Goal: Complete application form: Complete application form

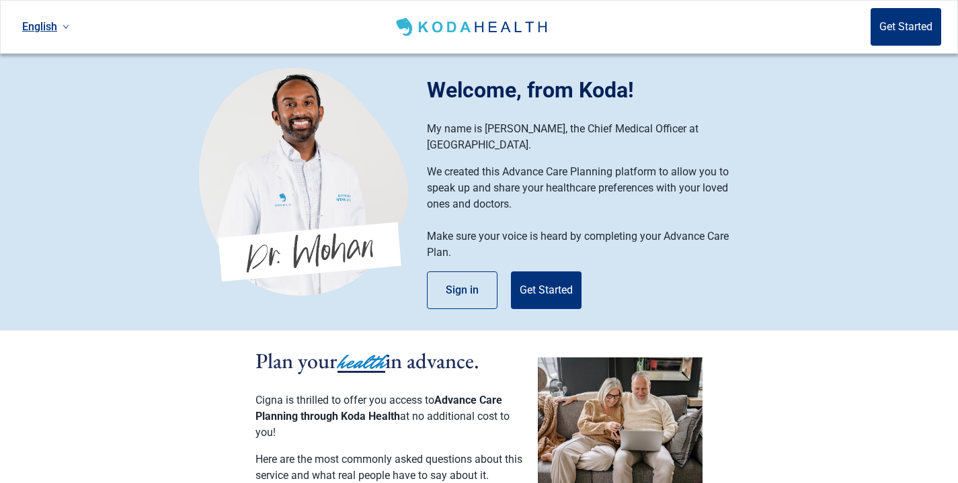
scroll to position [42, 0]
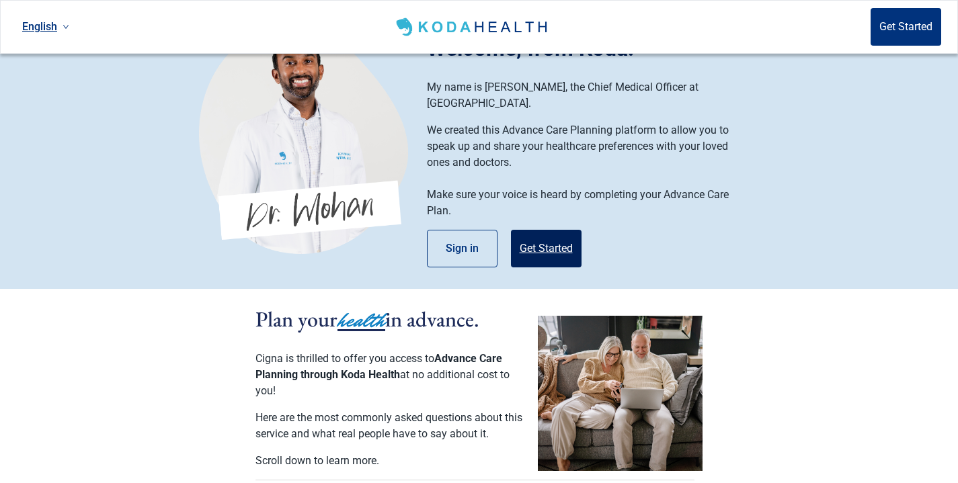
click at [536, 235] on button "Get Started" at bounding box center [546, 249] width 71 height 38
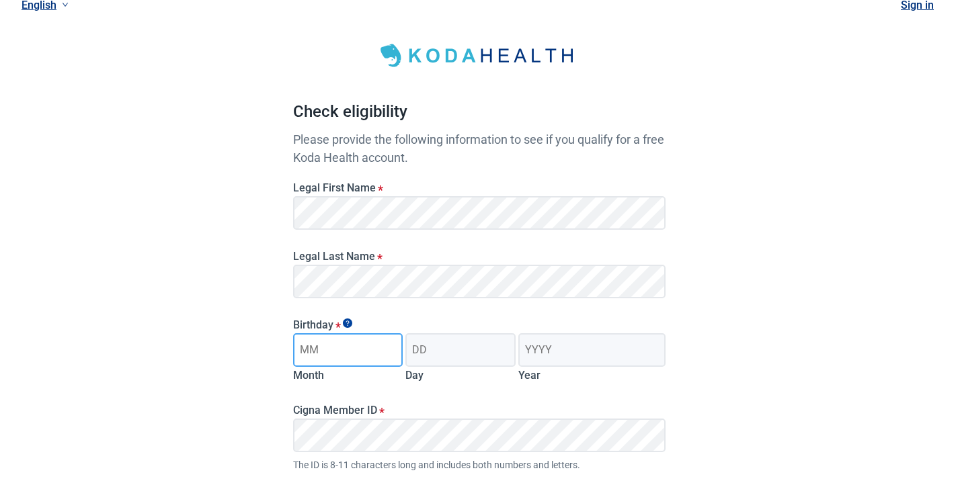
click at [368, 349] on input "Month" at bounding box center [348, 350] width 110 height 34
type input "10"
click at [469, 355] on input "Day" at bounding box center [460, 350] width 110 height 34
type input "12"
click at [547, 350] on input "Year" at bounding box center [591, 350] width 147 height 34
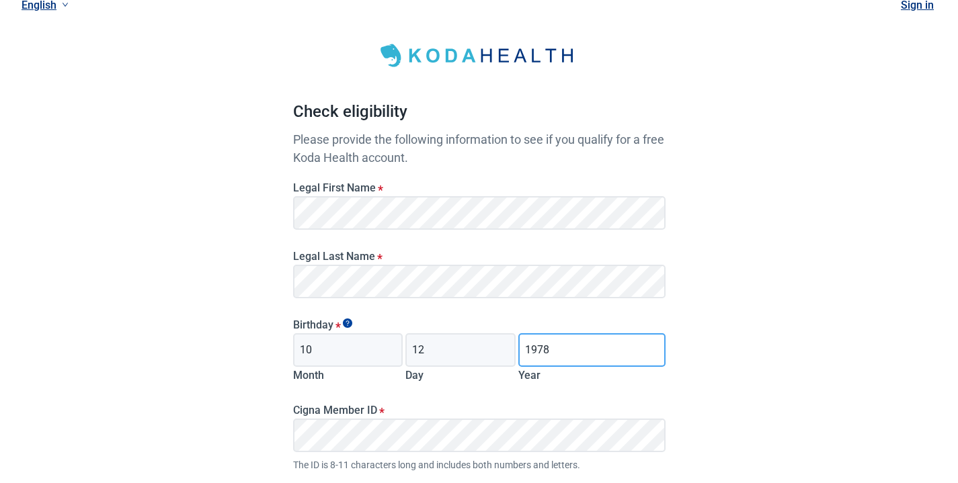
scroll to position [92, 0]
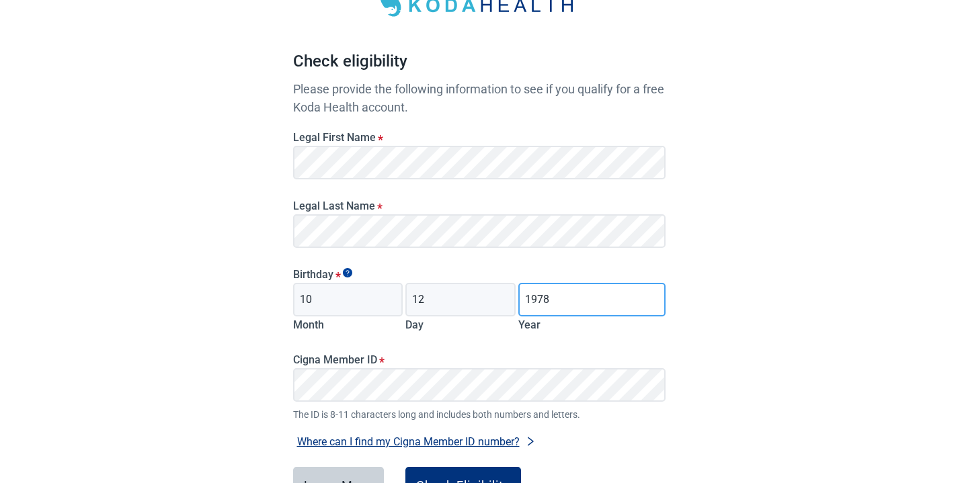
type input "1978"
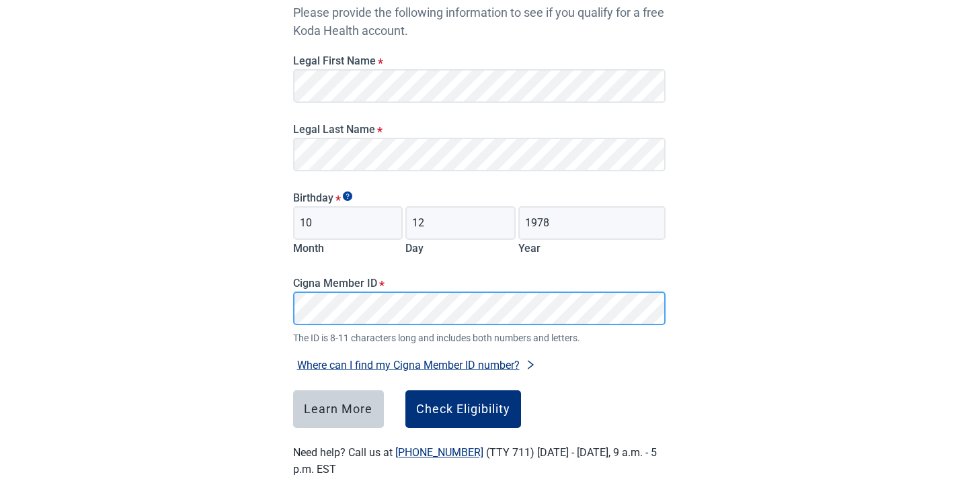
scroll to position [190, 0]
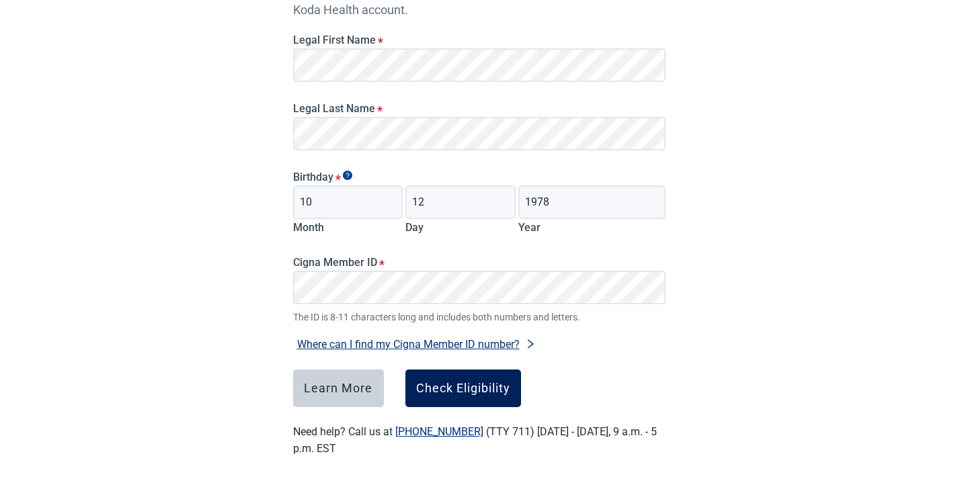
click at [448, 388] on div "Check Eligibility" at bounding box center [463, 388] width 94 height 13
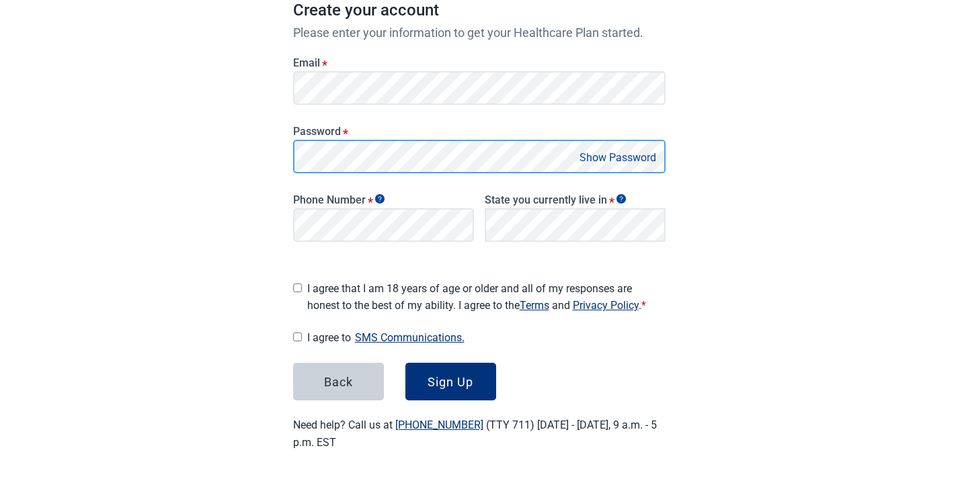
scroll to position [204, 0]
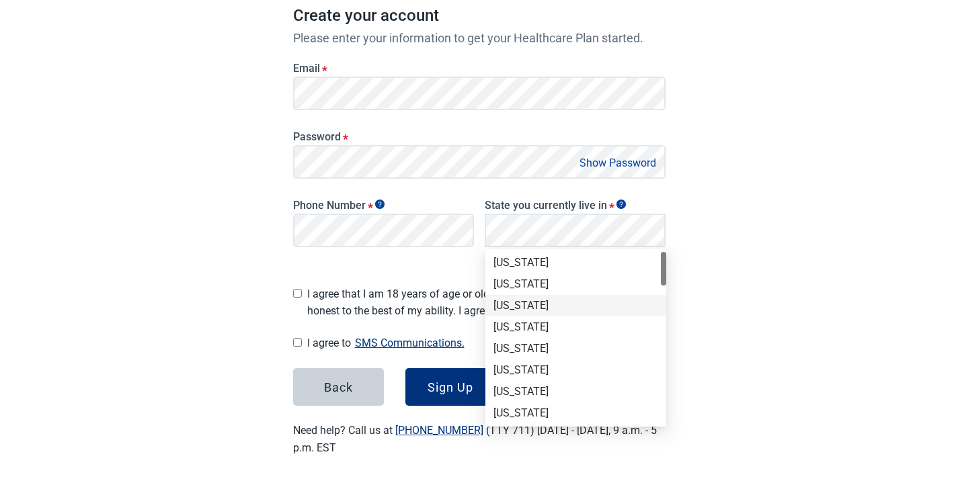
click at [520, 303] on div "[US_STATE]" at bounding box center [575, 305] width 165 height 15
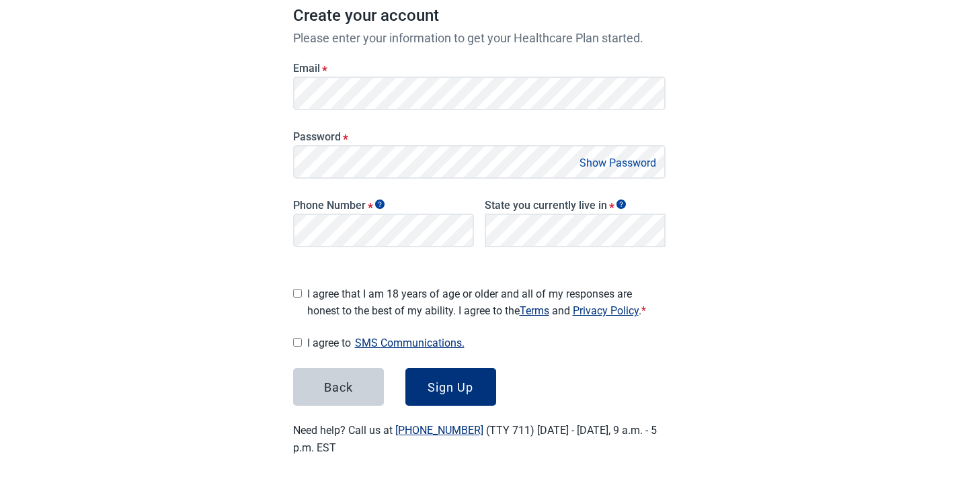
click at [300, 290] on input "I agree that I am 18 years of age or older and all of my responses are honest t…" at bounding box center [297, 293] width 9 height 9
checkbox input "true"
click at [298, 338] on input "I agree to SMS Communications." at bounding box center [297, 342] width 9 height 9
checkbox input "true"
click at [450, 381] on div "Sign Up" at bounding box center [451, 386] width 46 height 13
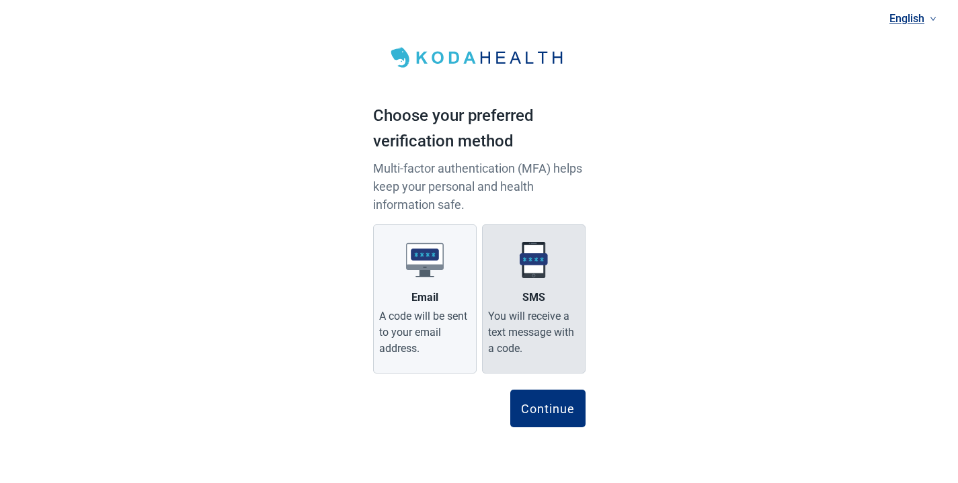
click at [514, 303] on label "SMS You will receive a text message with a code." at bounding box center [534, 299] width 104 height 149
click at [0, 0] on input "SMS You will receive a text message with a code." at bounding box center [0, 0] width 0 height 0
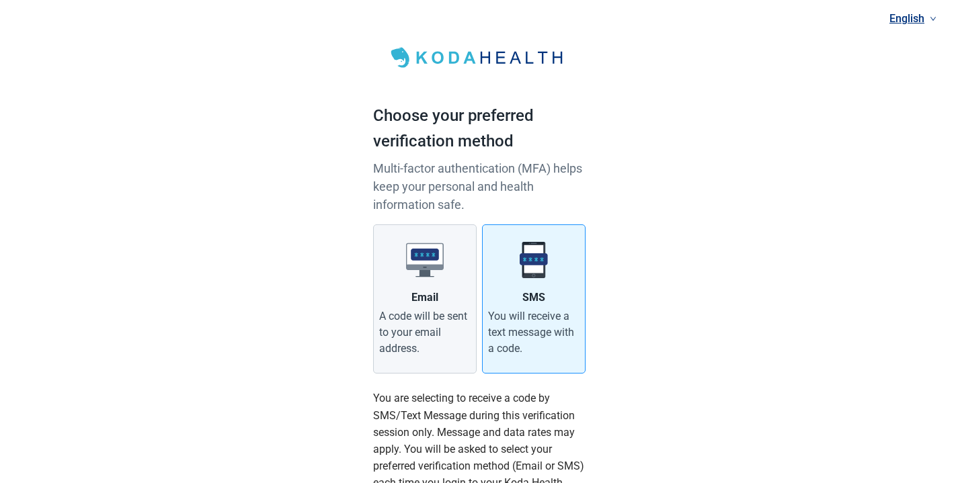
scroll to position [161, 0]
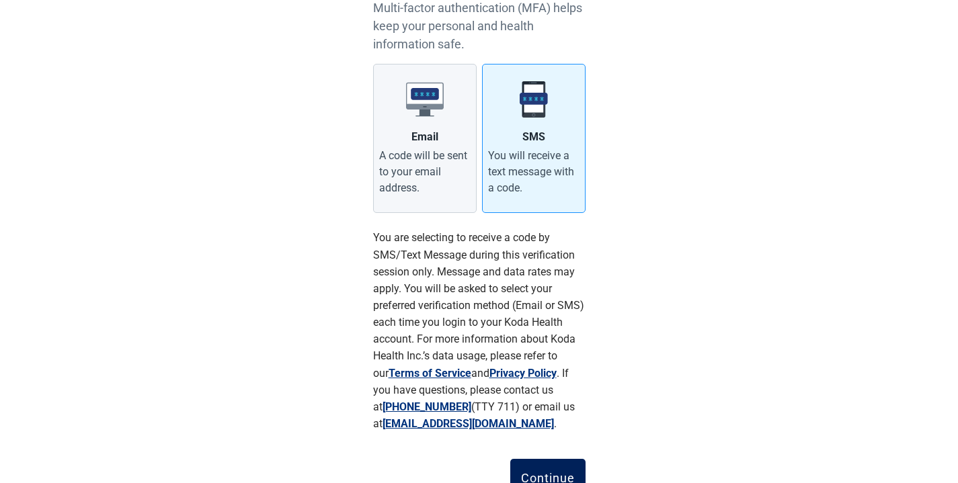
click at [545, 471] on div "Continue" at bounding box center [548, 477] width 54 height 13
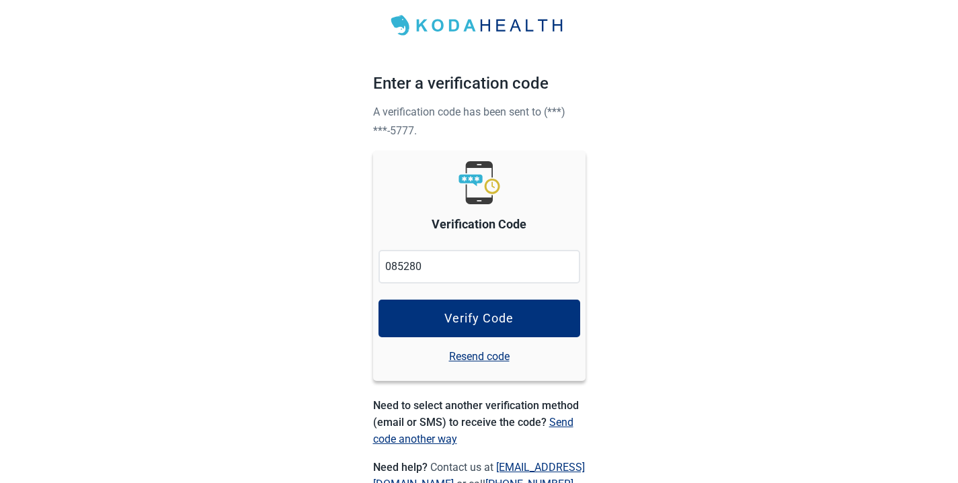
type input "085280"
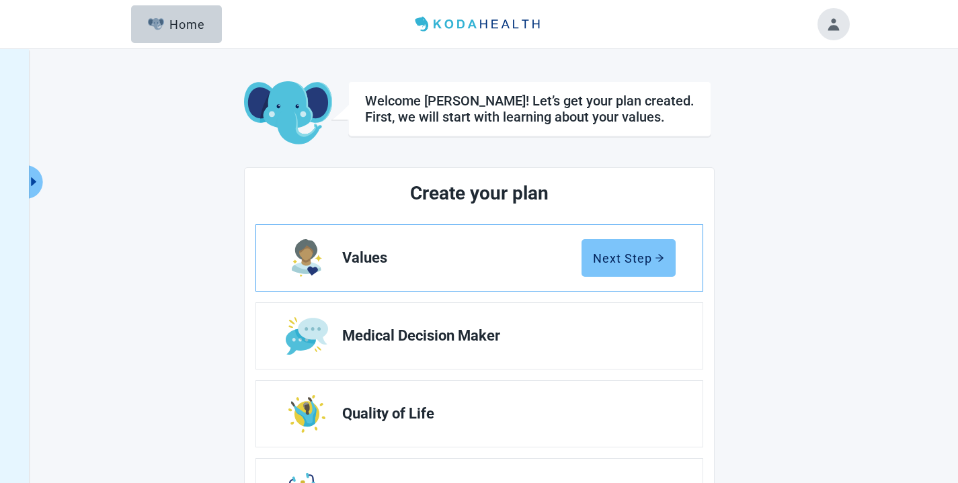
click at [635, 257] on div "Next Step" at bounding box center [628, 257] width 71 height 13
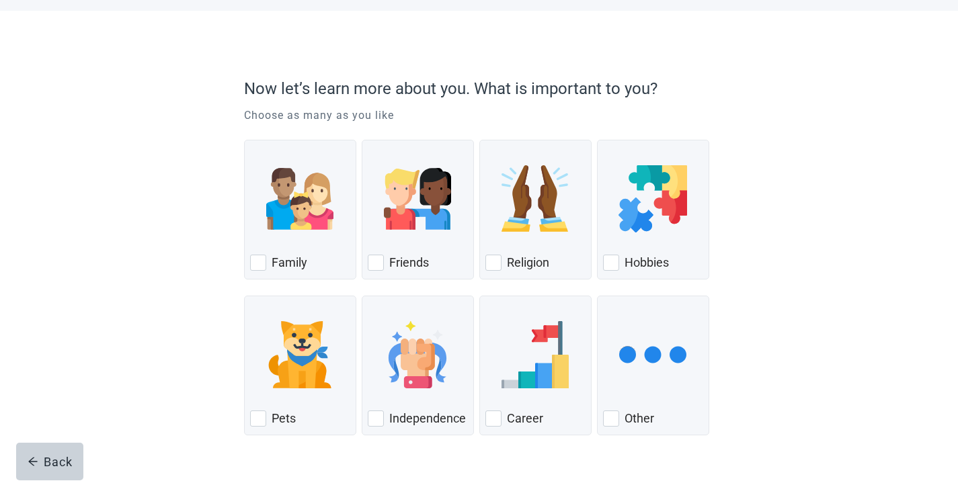
scroll to position [95, 0]
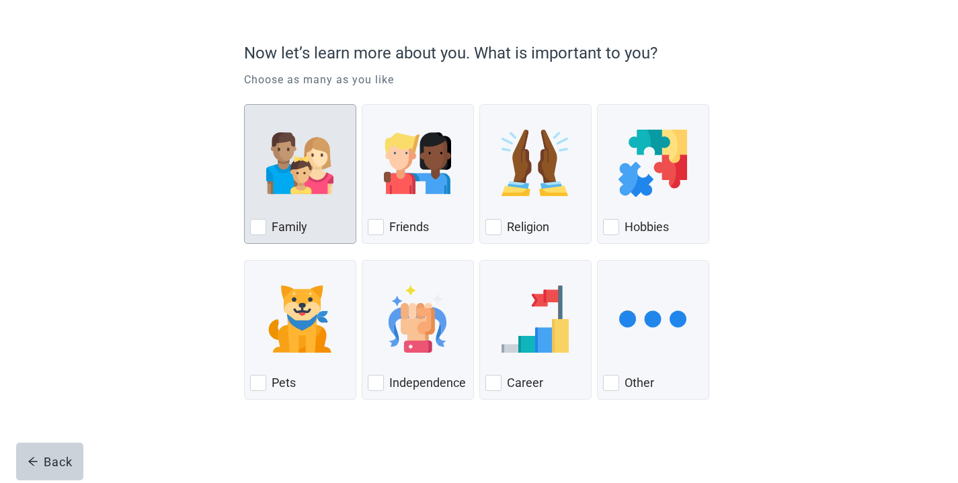
click at [266, 225] on div "Family" at bounding box center [300, 227] width 100 height 22
click at [245, 105] on input "Family" at bounding box center [244, 104] width 1 height 1
checkbox input "true"
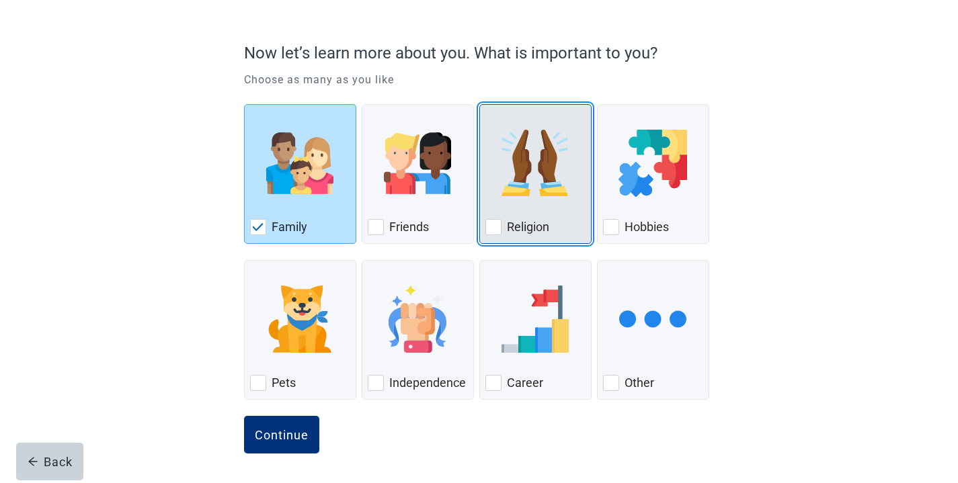
click at [495, 222] on div "Religion, checkbox, not checked" at bounding box center [493, 227] width 16 height 16
click at [480, 105] on input "Religion" at bounding box center [479, 104] width 1 height 1
checkbox input "true"
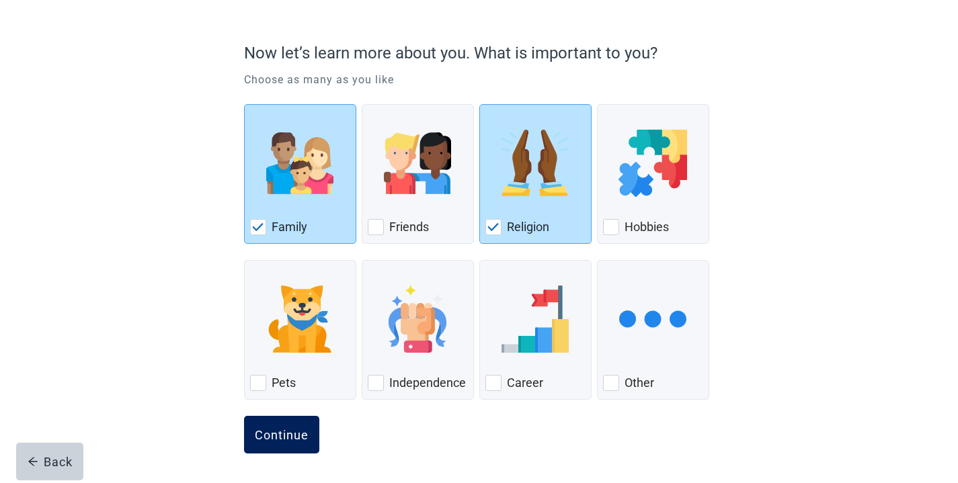
click at [287, 444] on button "Continue" at bounding box center [281, 435] width 75 height 38
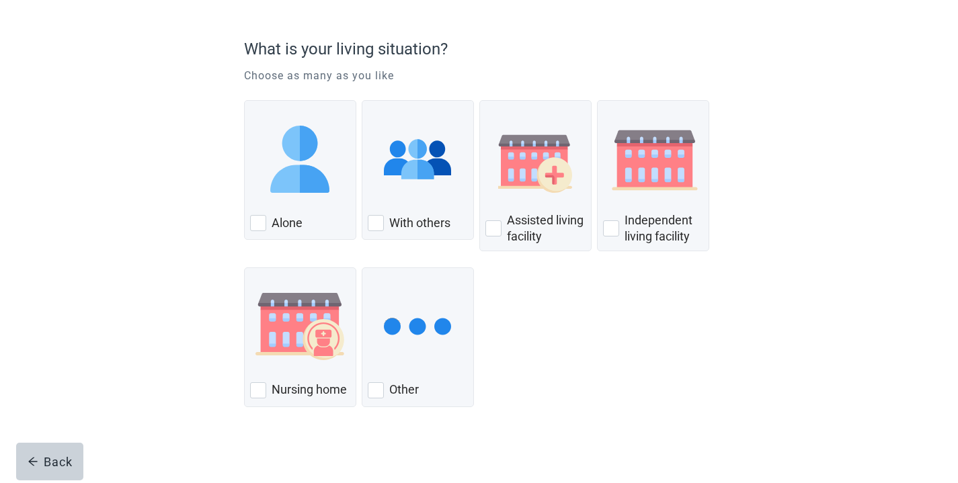
scroll to position [100, 0]
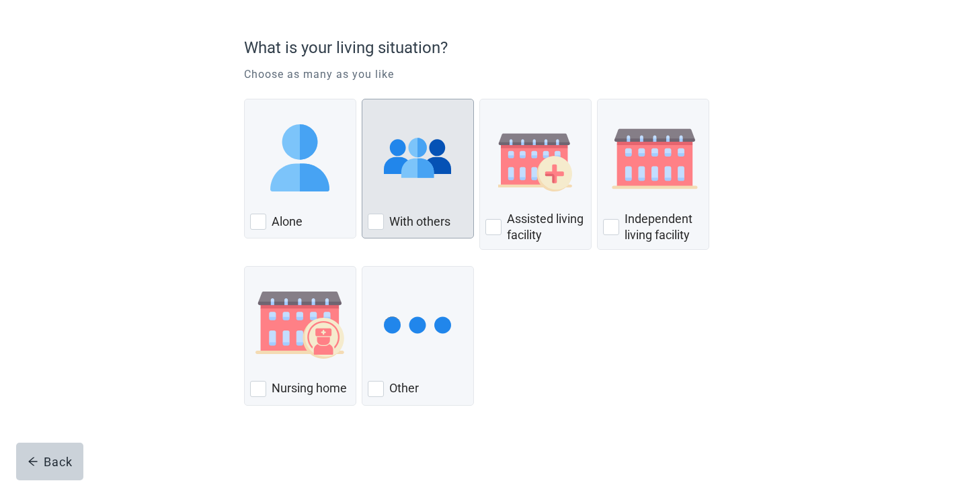
click at [377, 220] on div "With Others, checkbox, not checked" at bounding box center [376, 222] width 16 height 16
click at [362, 99] on input "With others" at bounding box center [362, 99] width 1 height 1
checkbox input "true"
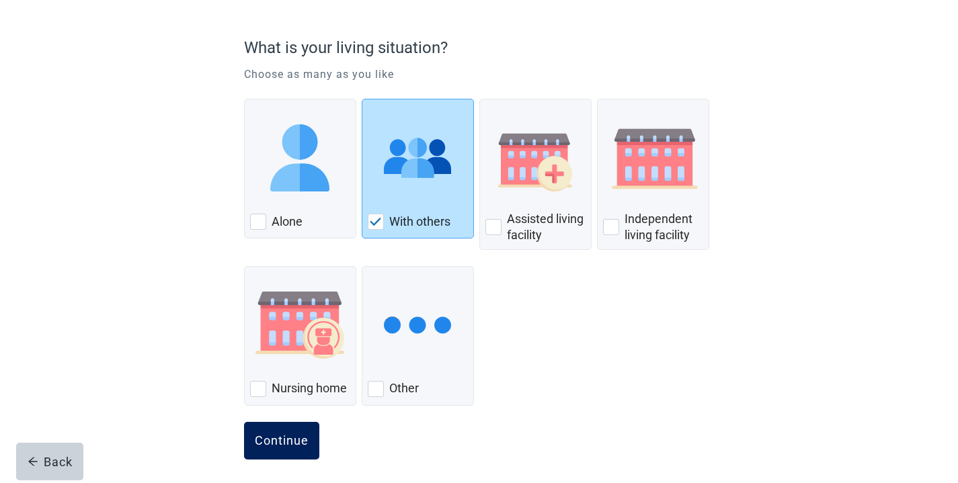
click at [272, 457] on button "Continue" at bounding box center [281, 441] width 75 height 38
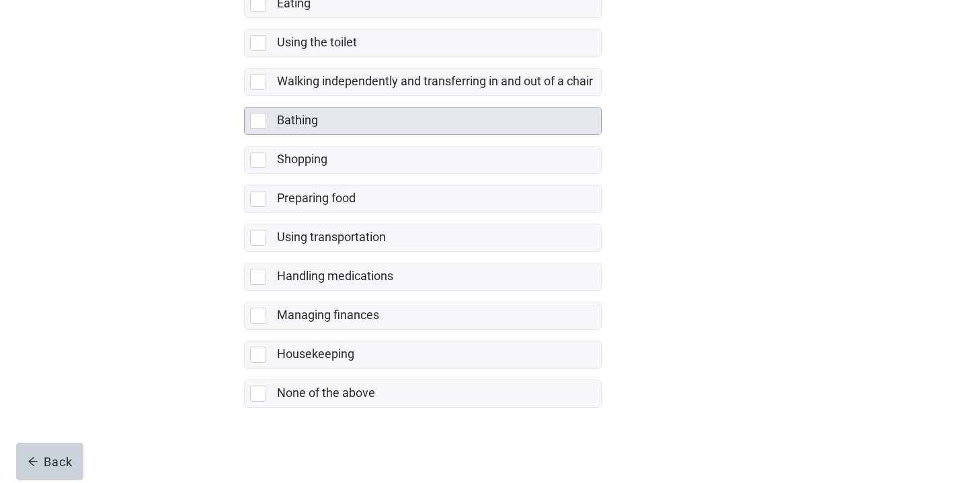
scroll to position [260, 0]
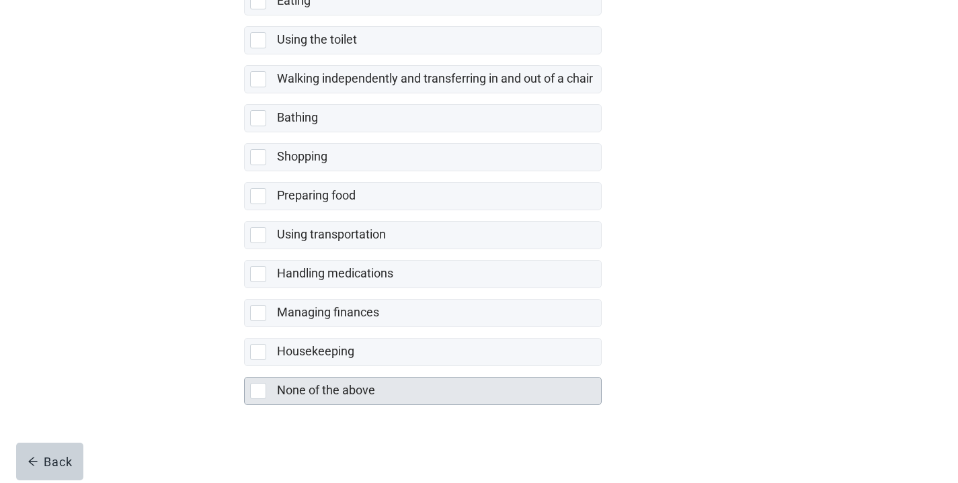
click at [261, 387] on div "None of the above, checkbox, not selected" at bounding box center [258, 391] width 16 height 16
click at [245, 367] on input "None of the above" at bounding box center [244, 366] width 1 height 1
checkbox input "true"
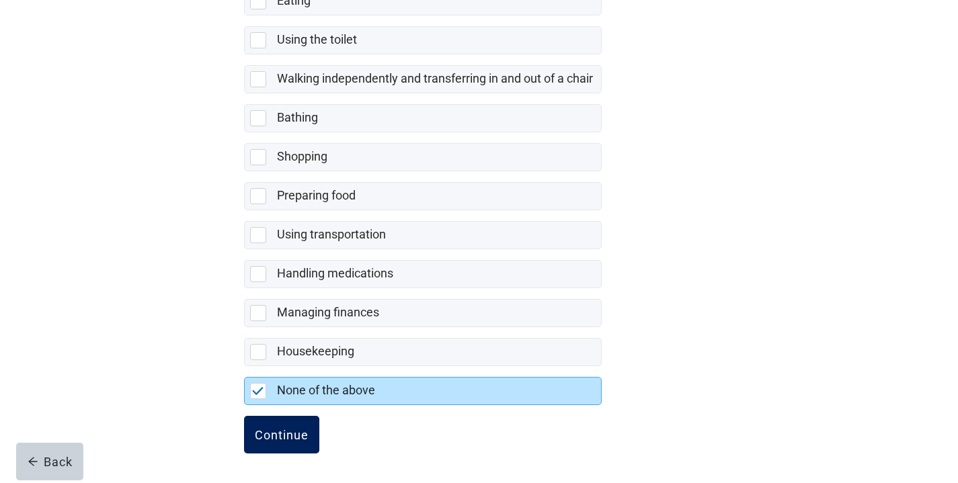
click at [274, 428] on div "Continue" at bounding box center [282, 434] width 54 height 13
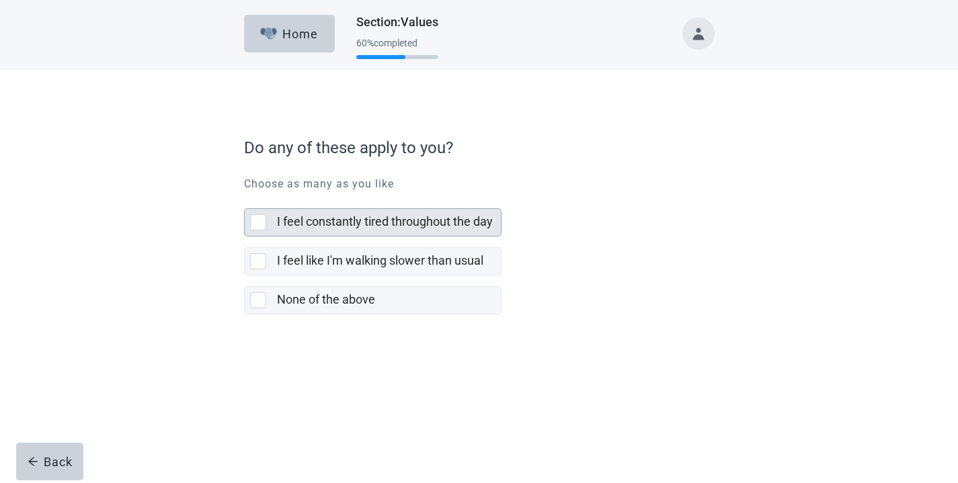
click at [263, 214] on div "I feel constantly tired throughout the day, checkbox, not selected" at bounding box center [258, 222] width 16 height 16
click at [245, 198] on input "I feel constantly tired throughout the day" at bounding box center [244, 198] width 1 height 1
checkbox input "true"
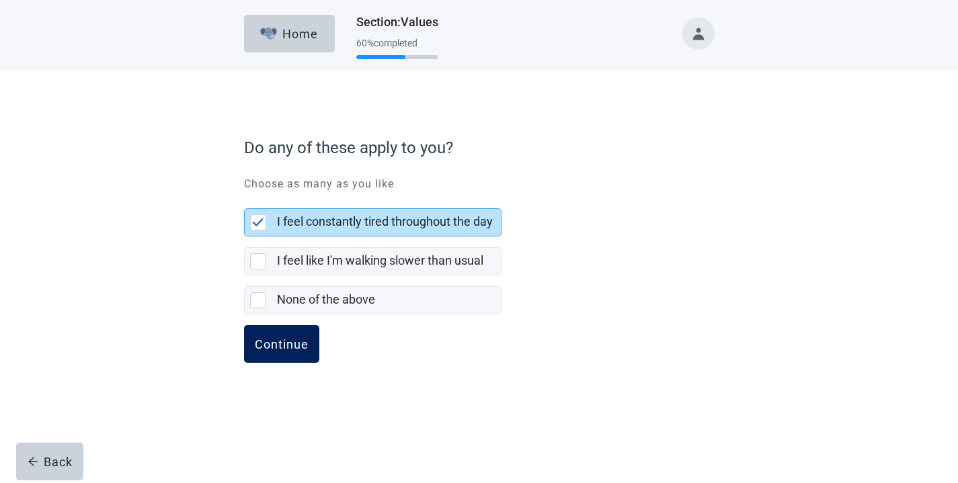
click at [284, 340] on div "Continue" at bounding box center [282, 343] width 54 height 13
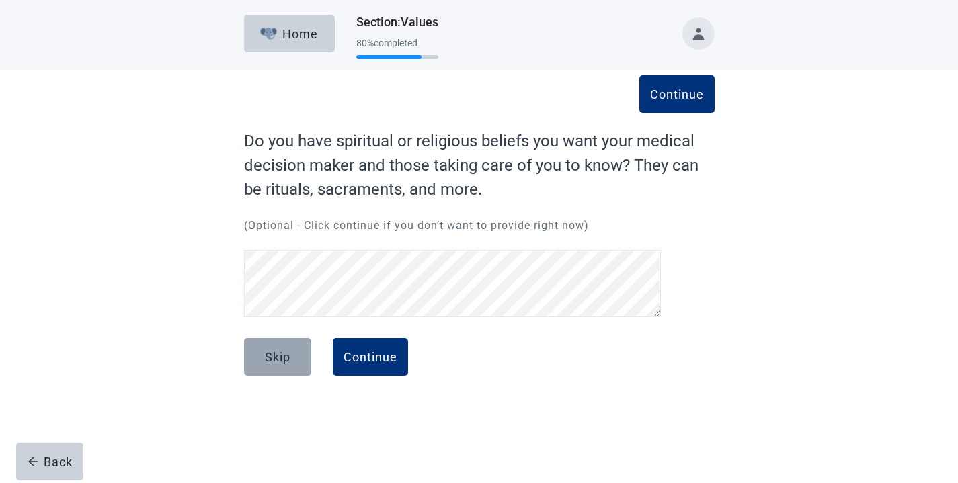
click at [290, 360] on button "Skip" at bounding box center [277, 357] width 67 height 38
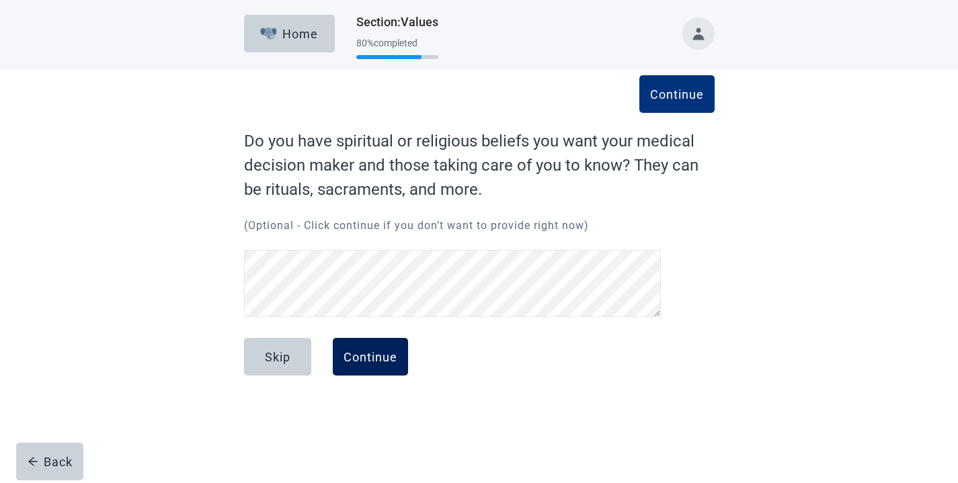
click at [354, 354] on div "Continue" at bounding box center [371, 356] width 54 height 13
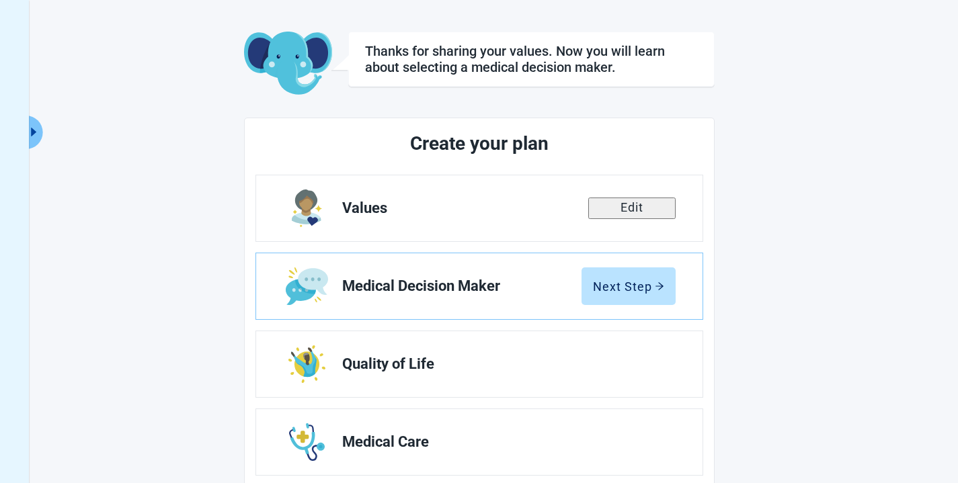
scroll to position [56, 0]
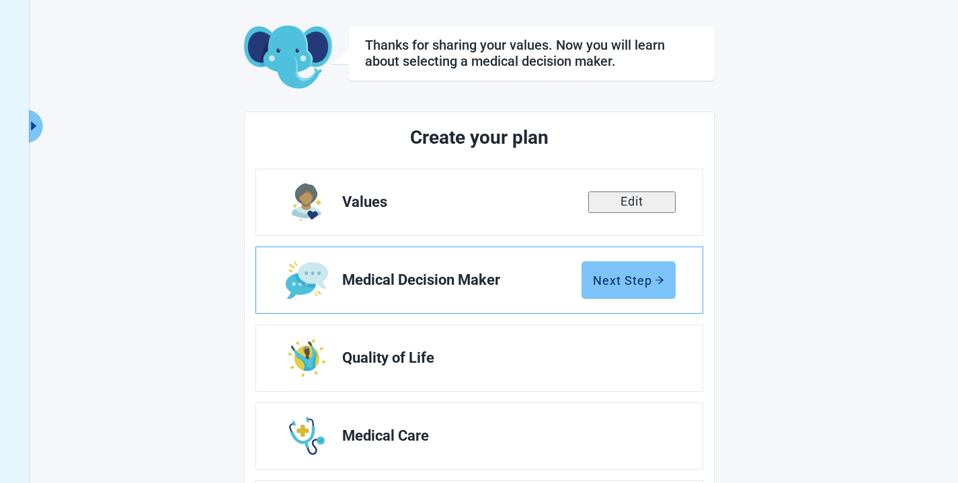
click at [618, 275] on div "Next Step" at bounding box center [628, 280] width 71 height 13
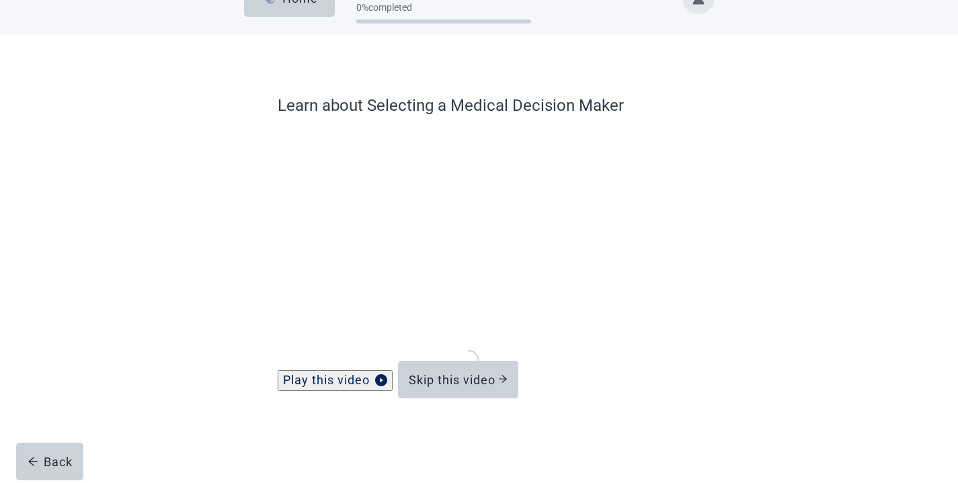
scroll to position [35, 0]
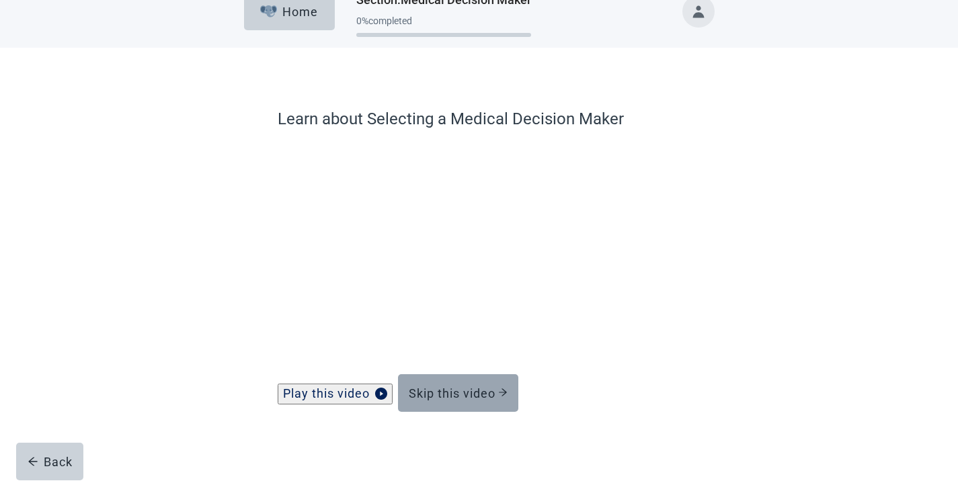
click at [456, 389] on div "Skip this video" at bounding box center [458, 393] width 99 height 13
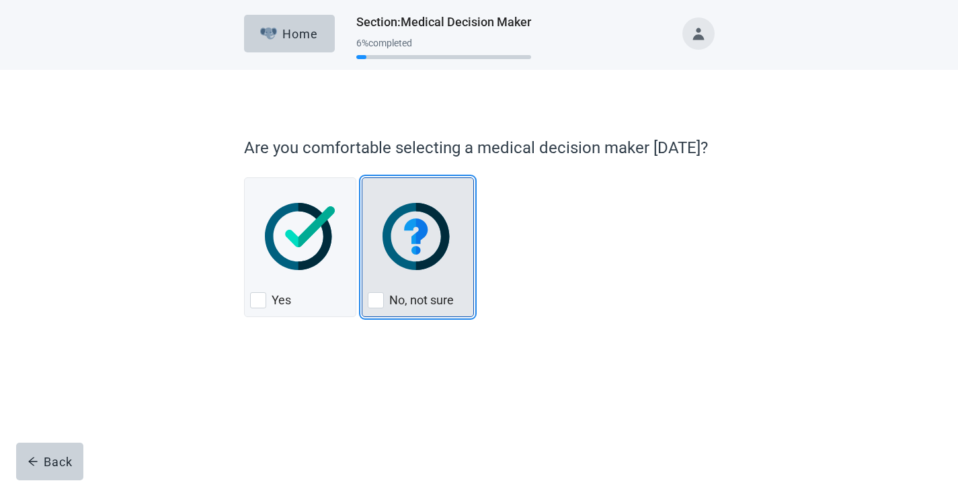
click at [379, 302] on div "No, not sure, checkbox, not checked" at bounding box center [376, 300] width 16 height 16
click at [362, 178] on input "No, not sure" at bounding box center [362, 177] width 1 height 1
checkbox input "true"
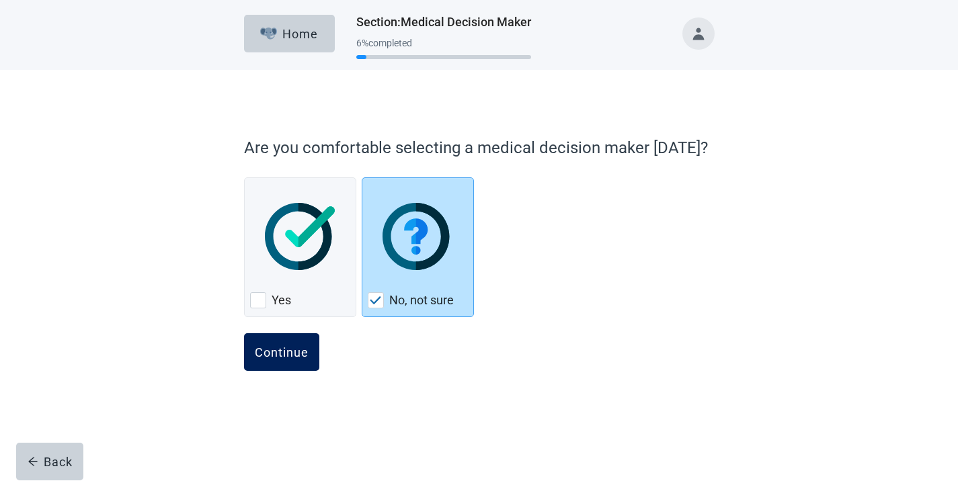
click at [287, 346] on div "Continue" at bounding box center [282, 352] width 54 height 13
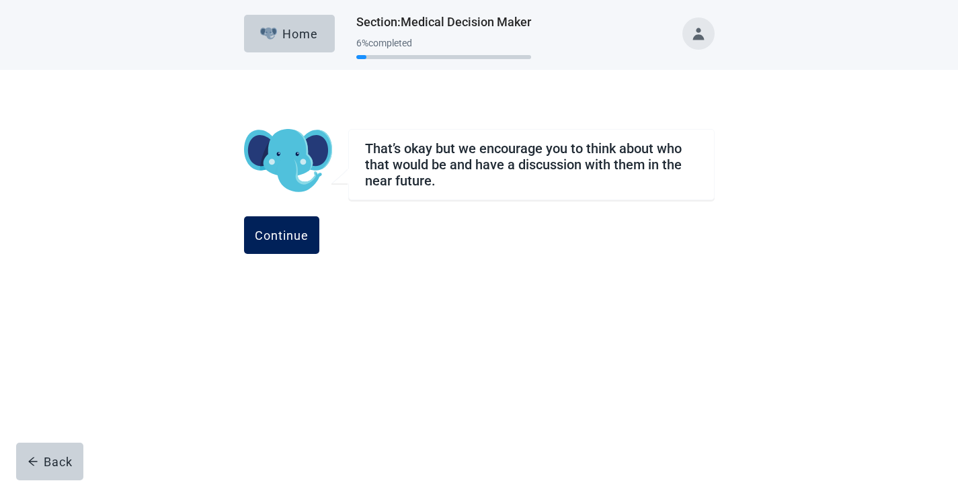
click at [309, 237] on div "Continue" at bounding box center [282, 235] width 54 height 13
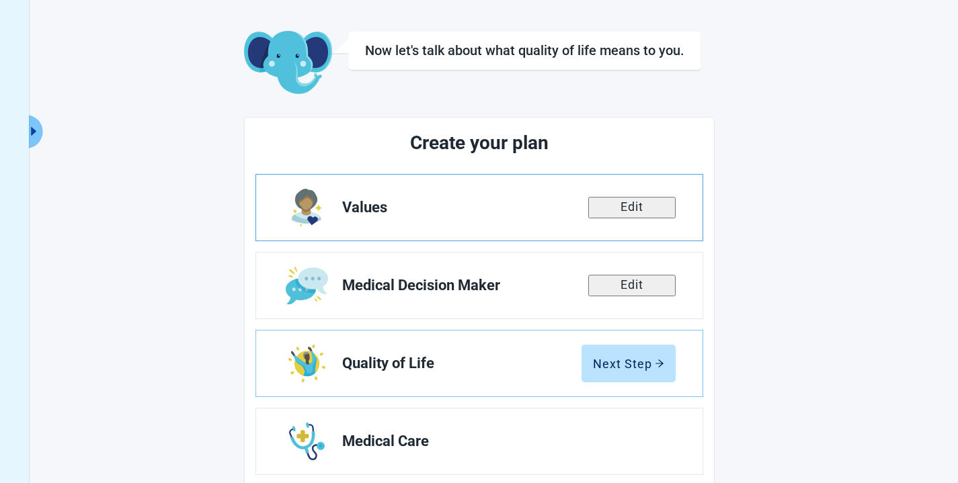
scroll to position [145, 0]
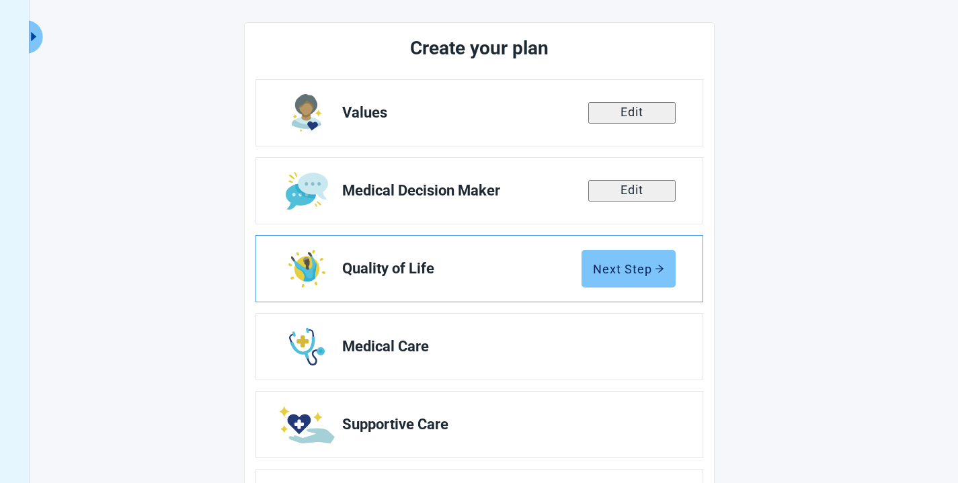
click at [612, 267] on div "Next Step" at bounding box center [628, 268] width 71 height 13
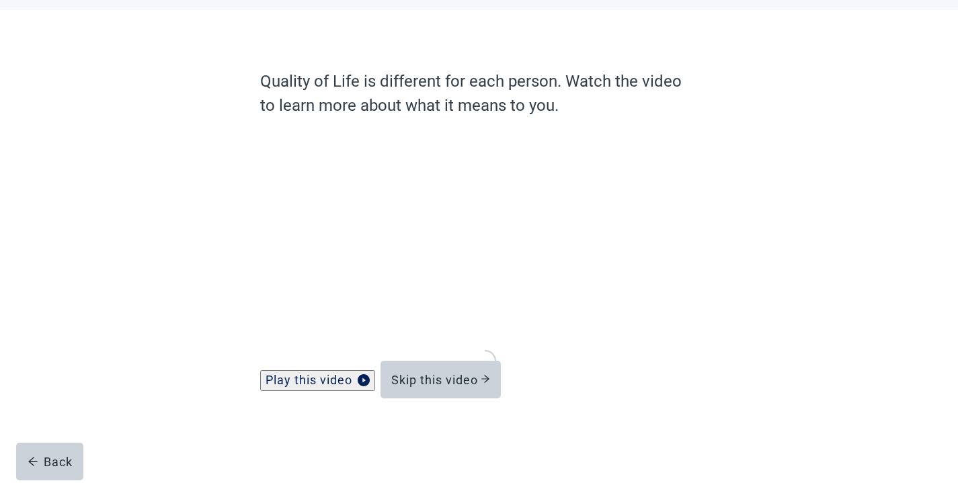
scroll to position [59, 0]
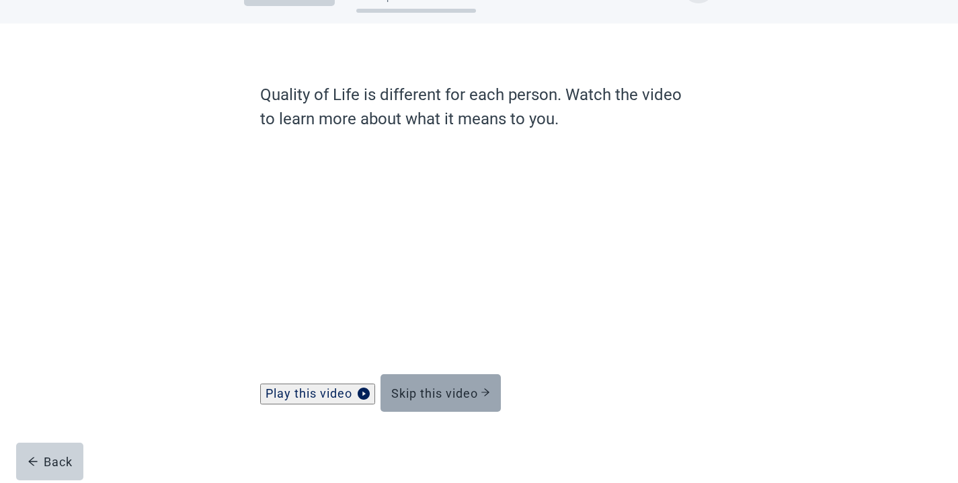
click at [458, 388] on div "Skip this video" at bounding box center [440, 393] width 99 height 13
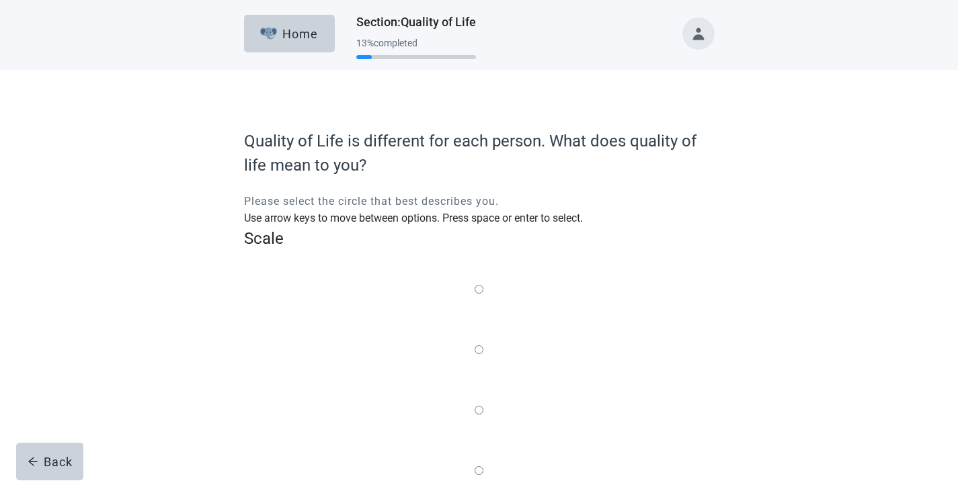
click at [475, 282] on label "Main content" at bounding box center [479, 290] width 9 height 17
click at [475, 285] on input "Quality of life scale: 0 out of 100. Living through anything no matter what" at bounding box center [479, 289] width 9 height 9
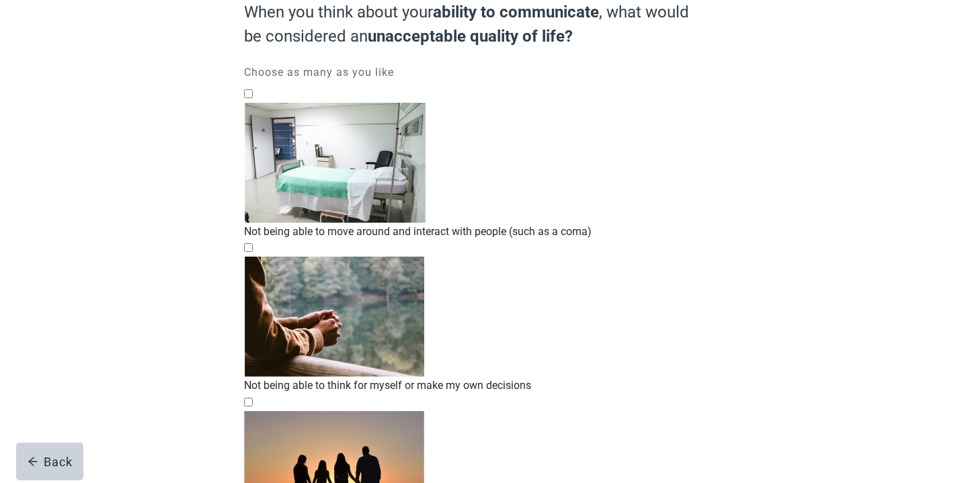
scroll to position [126, 0]
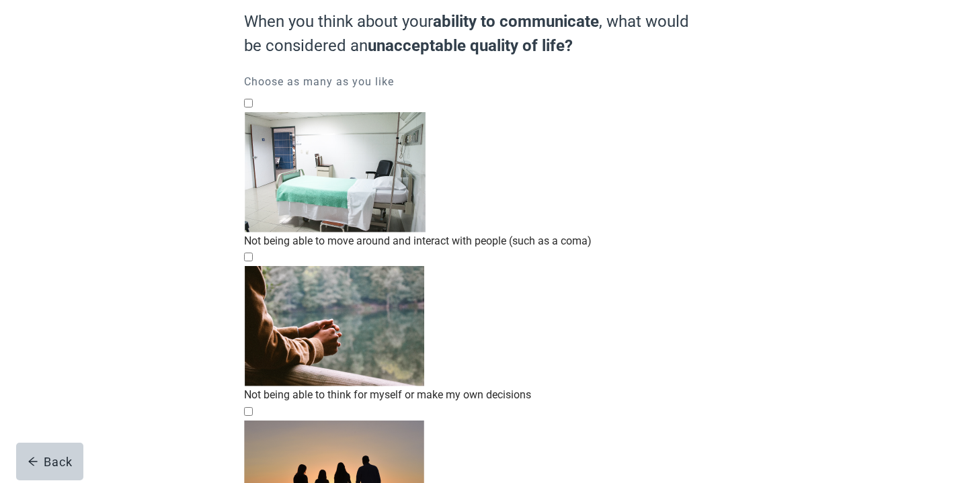
click at [253, 112] on div "Not being able to move around and interact with people (such as a coma), checkb…" at bounding box center [479, 112] width 471 height 0
click at [253, 108] on input "Not being able to move around and interact with people (such as a coma)" at bounding box center [248, 103] width 9 height 9
checkbox input "true"
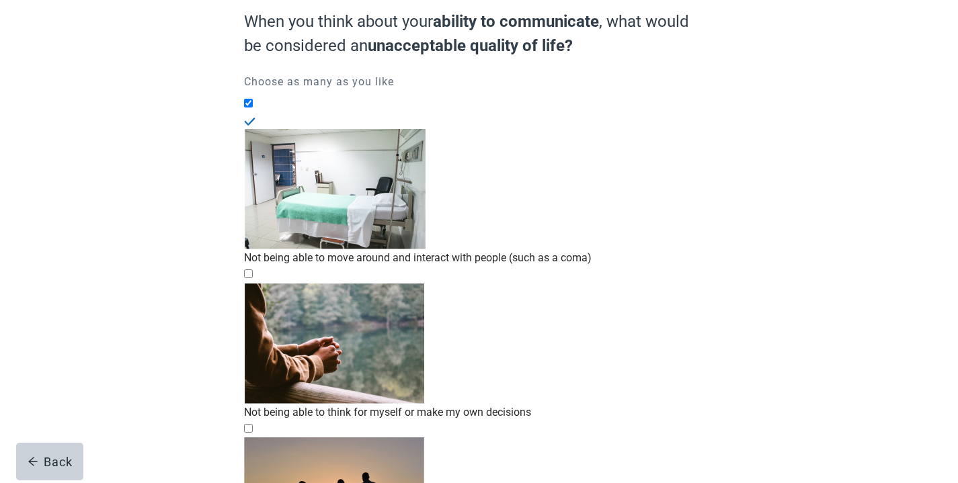
scroll to position [183, 0]
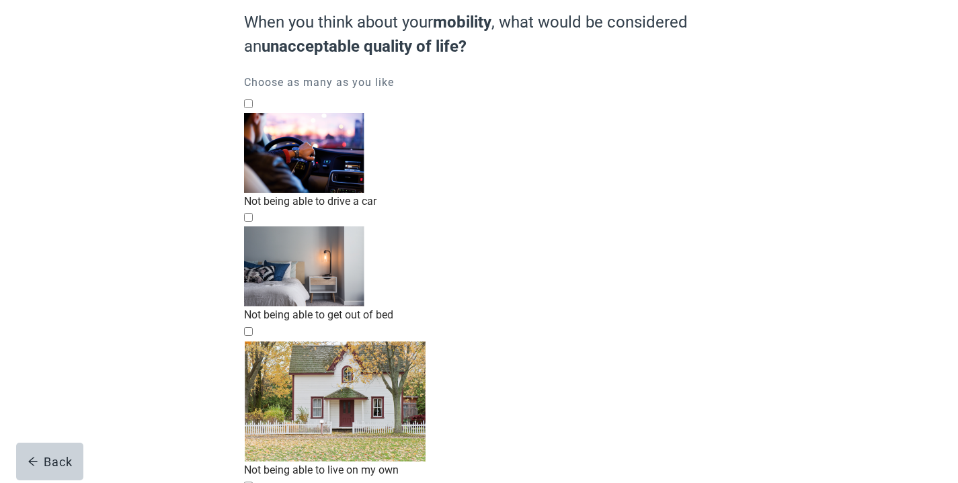
scroll to position [126, 0]
click at [257, 226] on div "Not being able to get out of bed, checkbox, not checked" at bounding box center [479, 226] width 471 height 0
click at [253, 212] on input "Not being able to get out of bed" at bounding box center [248, 216] width 9 height 9
checkbox input "true"
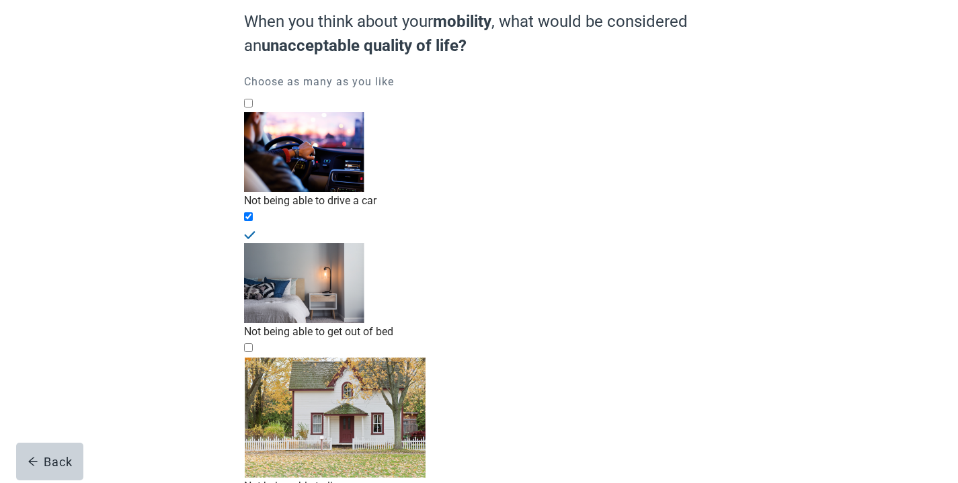
scroll to position [183, 0]
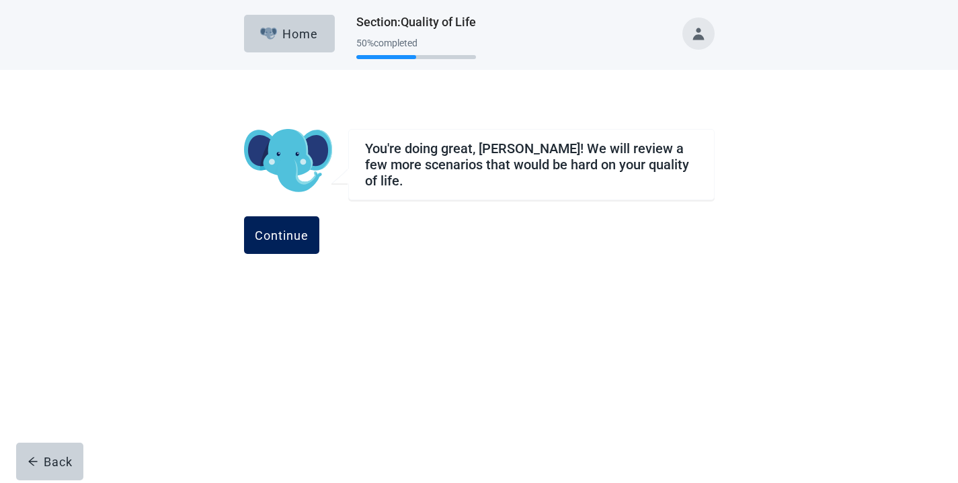
click at [309, 229] on div "Continue" at bounding box center [282, 235] width 54 height 13
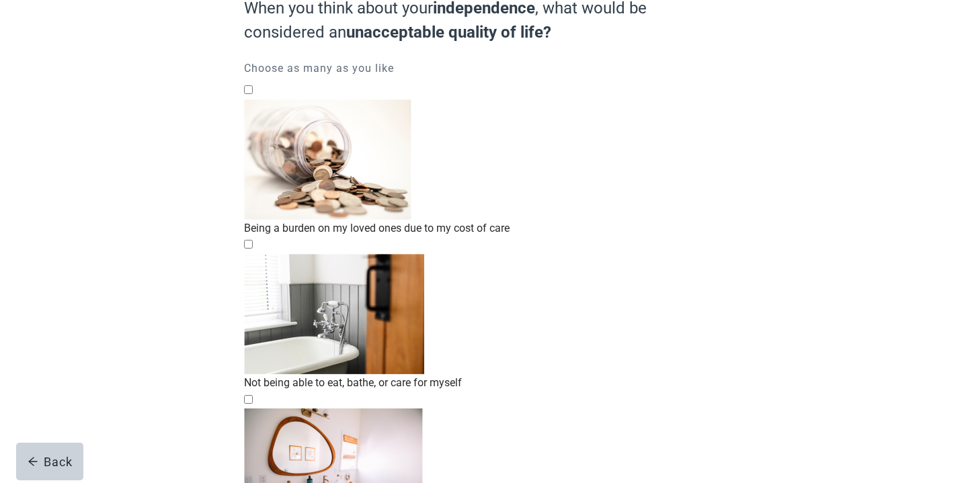
scroll to position [141, 0]
click at [255, 253] on div "Not being able to eat, bathe, or care for myself, checkbox, not checked" at bounding box center [479, 253] width 471 height 0
click at [253, 239] on input "Not being able to eat, bathe, or care for myself" at bounding box center [248, 243] width 9 height 9
checkbox input "true"
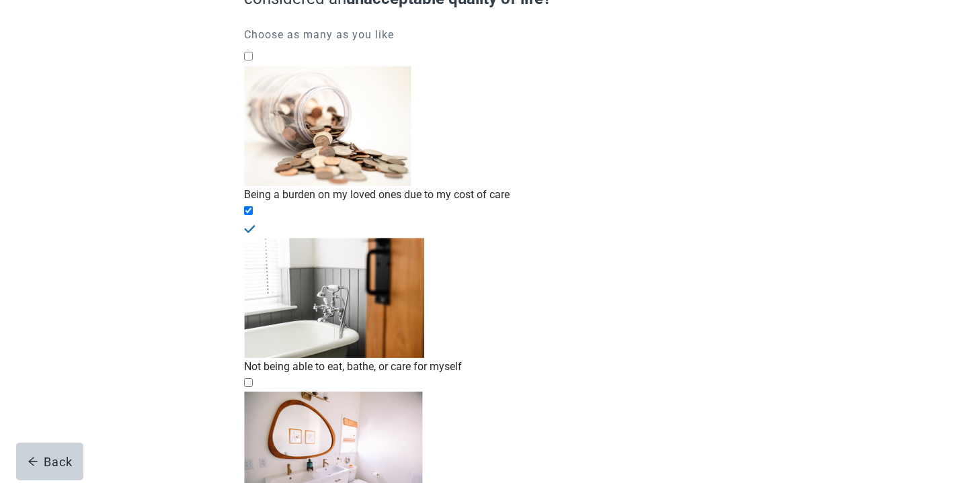
scroll to position [256, 0]
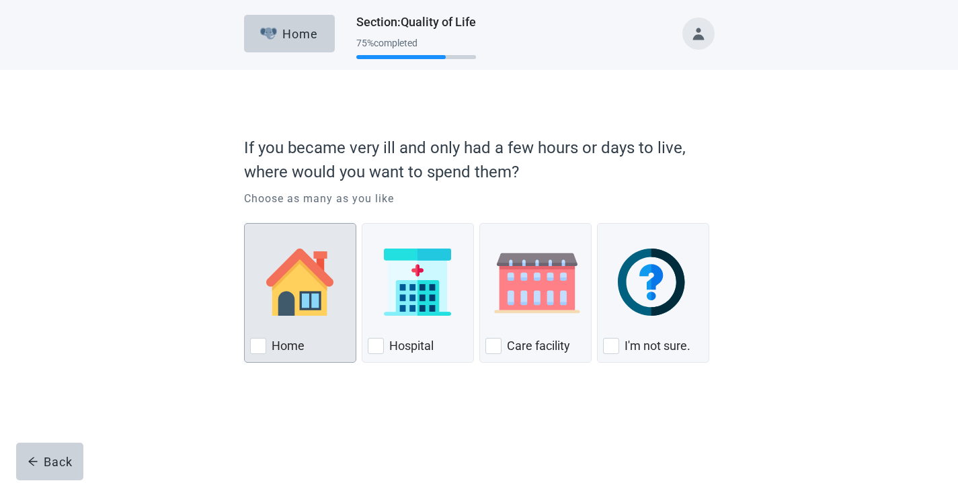
click at [259, 344] on div "Home, checkbox, not checked" at bounding box center [258, 346] width 16 height 16
click at [245, 224] on input "Home" at bounding box center [244, 223] width 1 height 1
checkbox input "true"
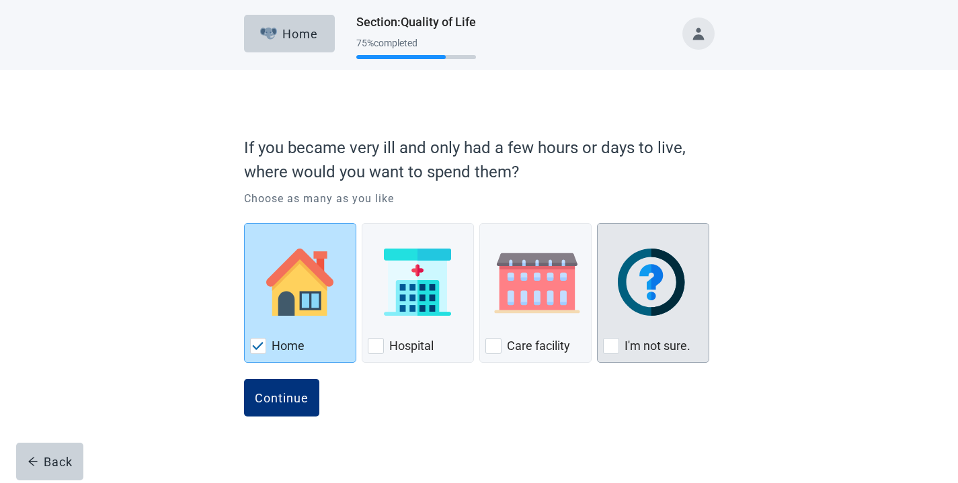
click at [614, 346] on div "I'm not sure., checkbox, not checked" at bounding box center [611, 346] width 16 height 16
click at [598, 224] on input "I'm not sure." at bounding box center [597, 223] width 1 height 1
checkbox input "true"
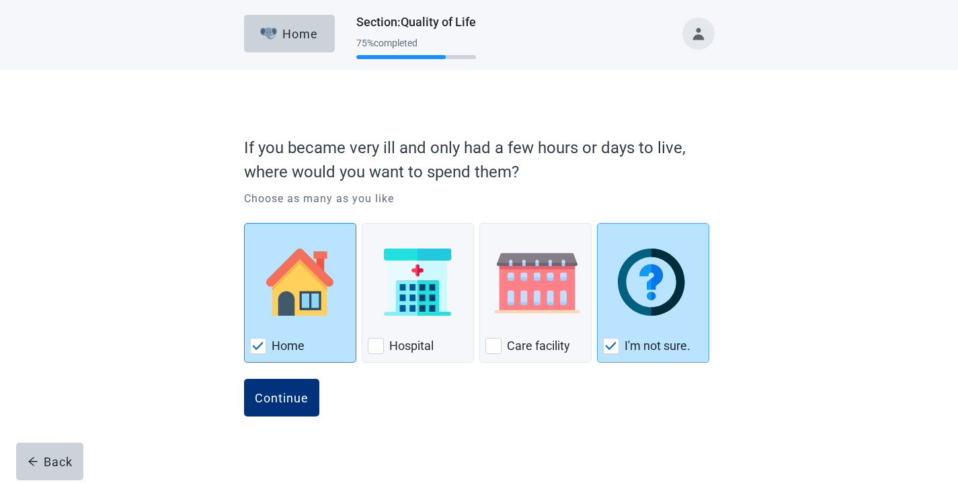
click at [250, 350] on div "Home, checkbox, checked" at bounding box center [258, 346] width 16 height 16
click at [245, 224] on input "Home" at bounding box center [244, 223] width 1 height 1
checkbox input "false"
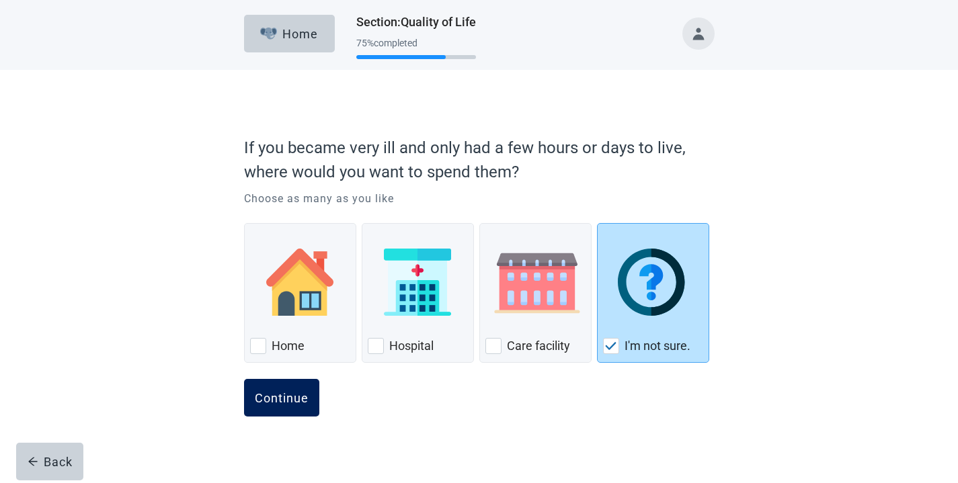
click at [276, 399] on div "Continue" at bounding box center [282, 397] width 54 height 13
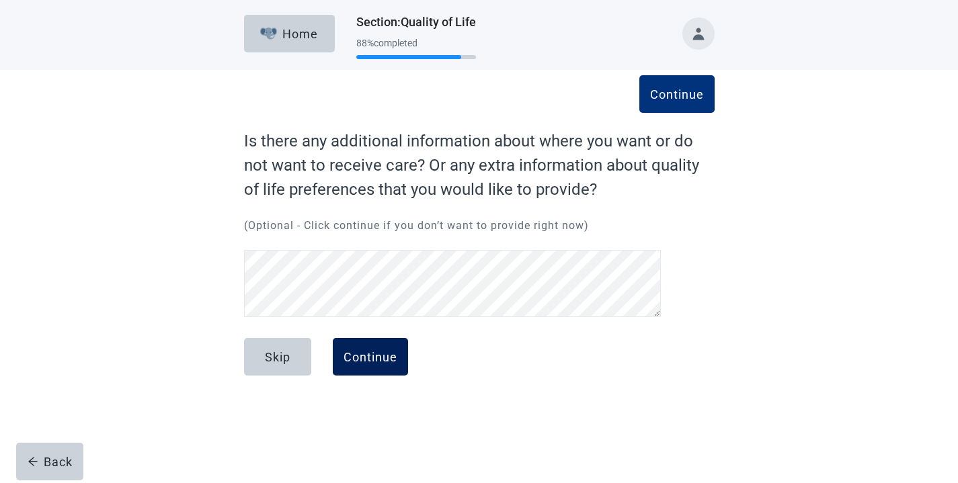
click at [376, 356] on div "Continue" at bounding box center [371, 356] width 54 height 13
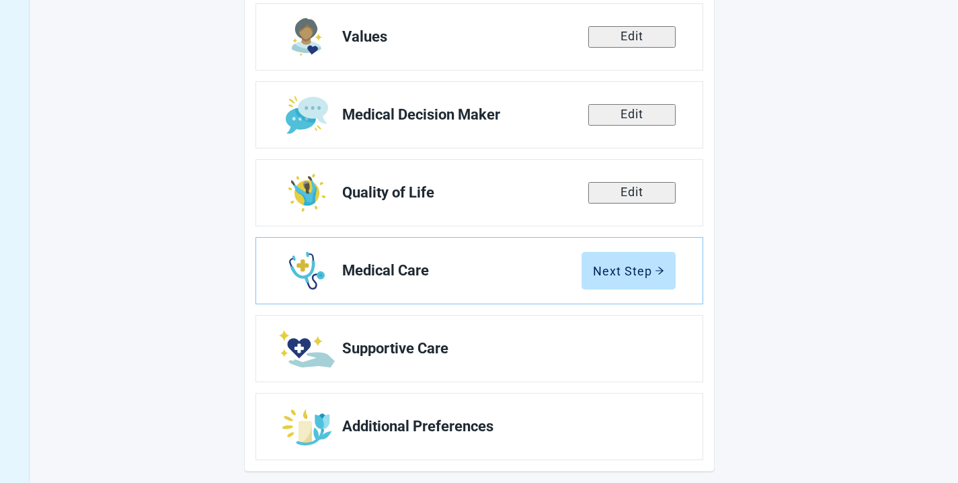
scroll to position [238, 0]
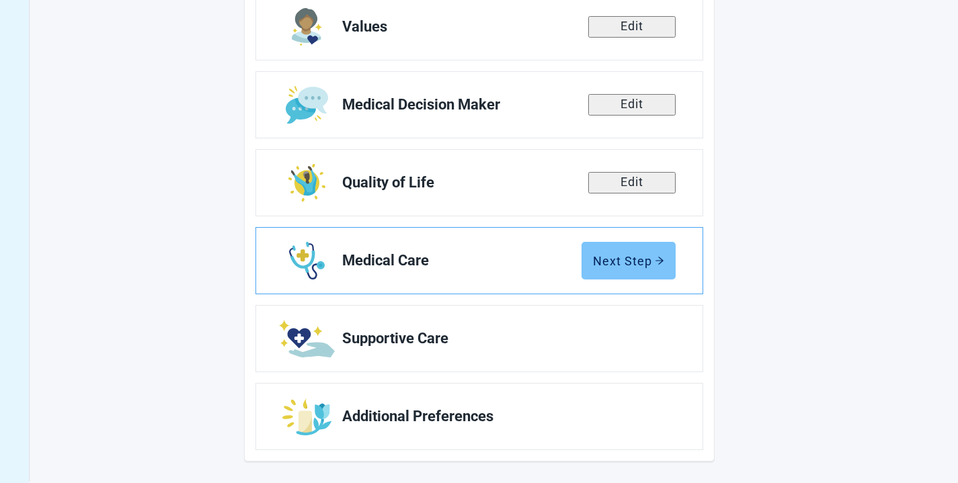
click at [614, 251] on button "Next Step" at bounding box center [629, 261] width 94 height 38
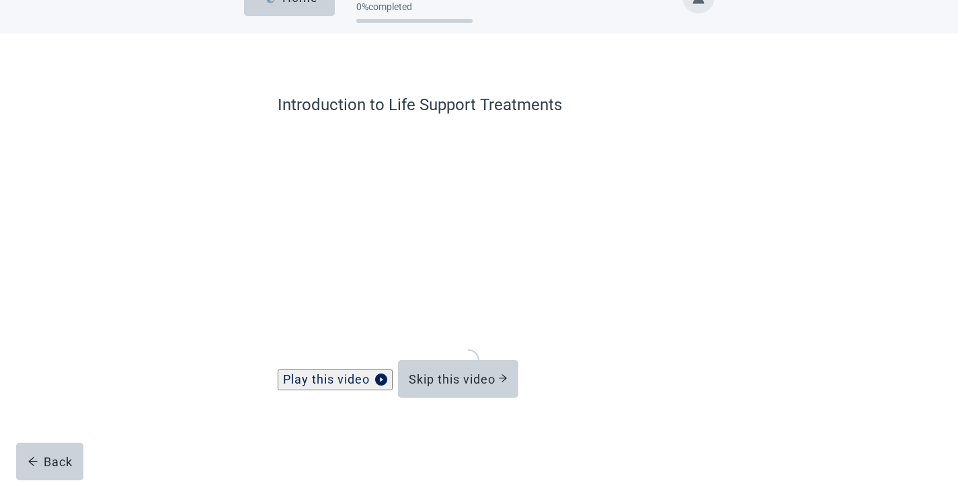
scroll to position [35, 0]
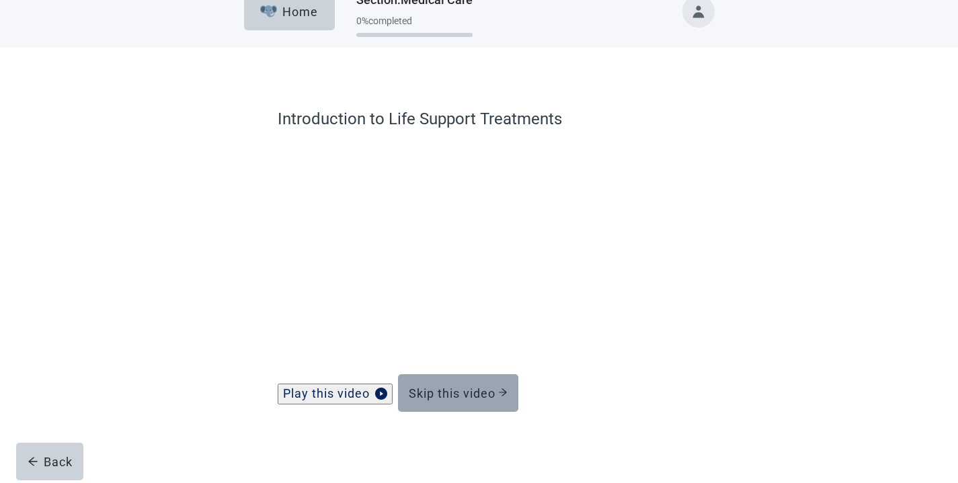
click at [454, 387] on div "Skip this video" at bounding box center [458, 393] width 99 height 13
click at [454, 388] on div "Skip this video" at bounding box center [458, 393] width 99 height 13
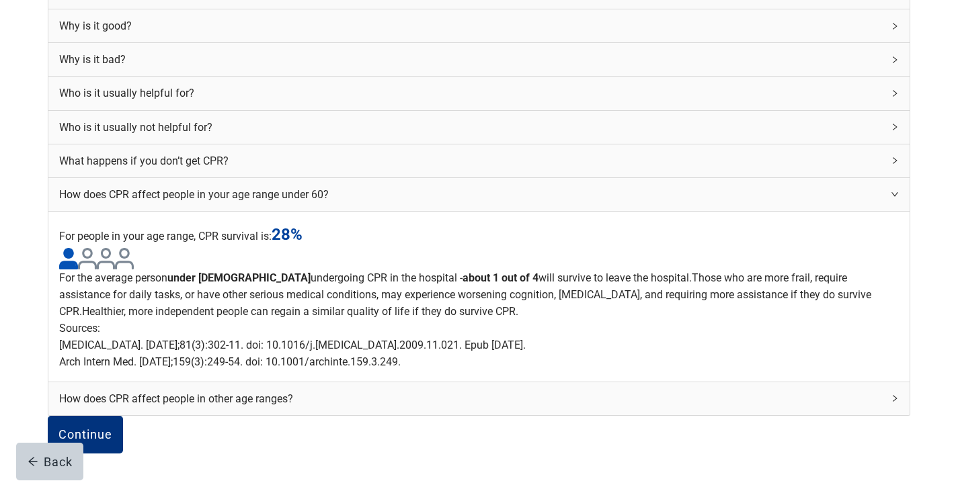
scroll to position [492, 0]
click at [112, 428] on div "Continue" at bounding box center [85, 434] width 54 height 13
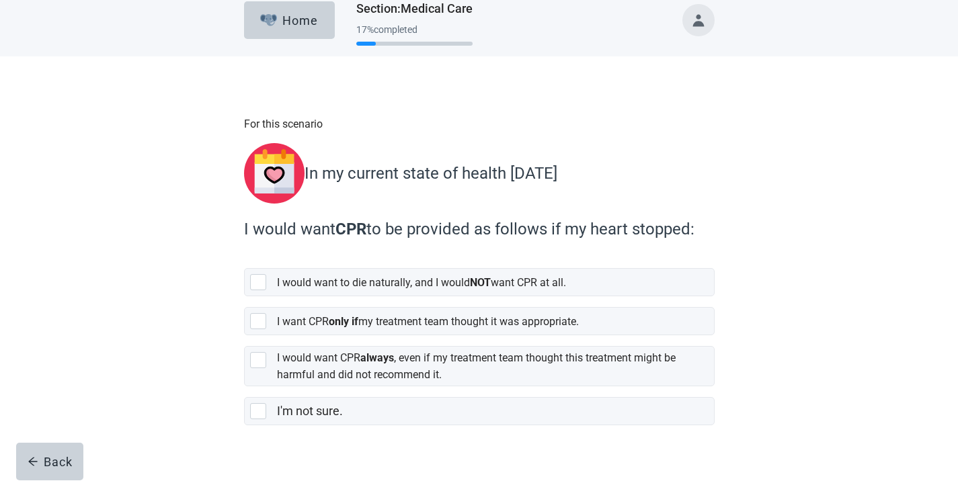
scroll to position [27, 0]
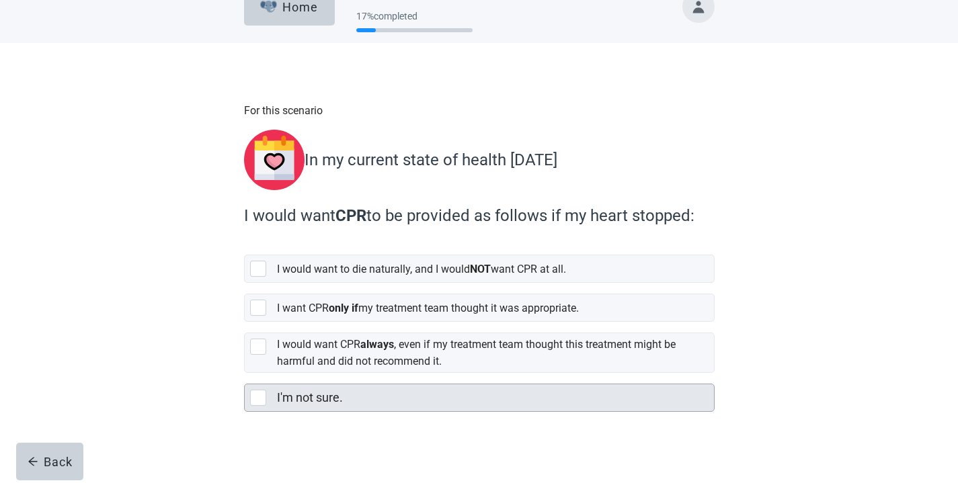
click at [264, 390] on div "I'm not sure., checkbox, not selected" at bounding box center [258, 398] width 16 height 16
click at [245, 374] on input "I'm not sure." at bounding box center [244, 373] width 1 height 1
checkbox input "true"
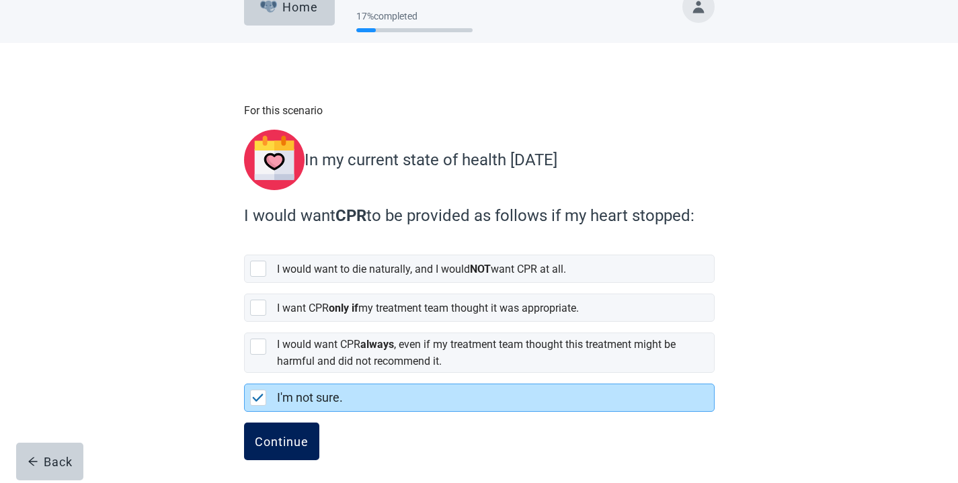
click at [297, 426] on button "Continue" at bounding box center [281, 442] width 75 height 38
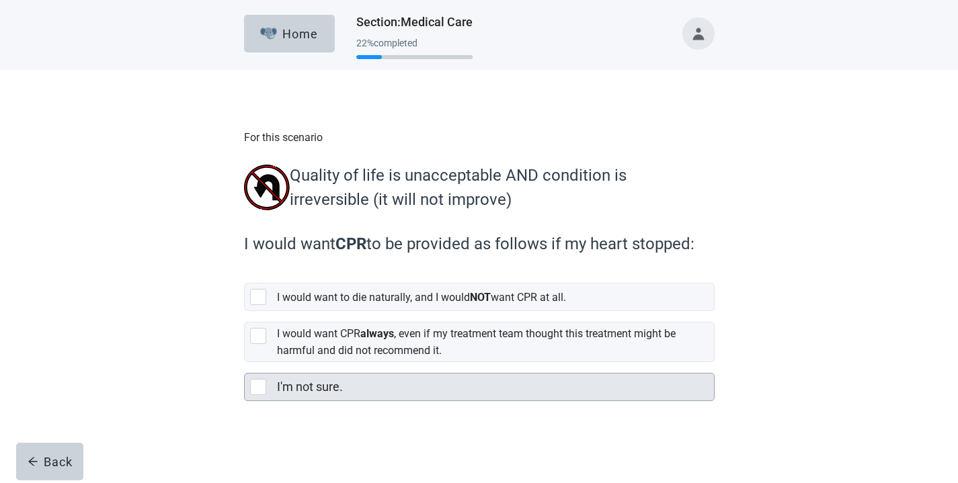
click at [259, 394] on div "I'm not sure., checkbox, not selected" at bounding box center [258, 387] width 16 height 16
click at [245, 363] on input "I'm not sure." at bounding box center [244, 362] width 1 height 1
checkbox input "true"
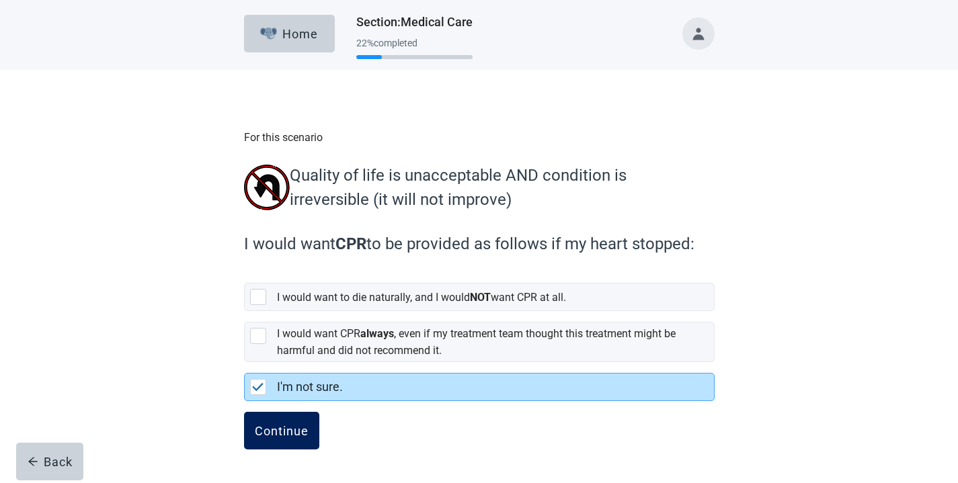
click at [272, 438] on div "Continue" at bounding box center [282, 430] width 54 height 13
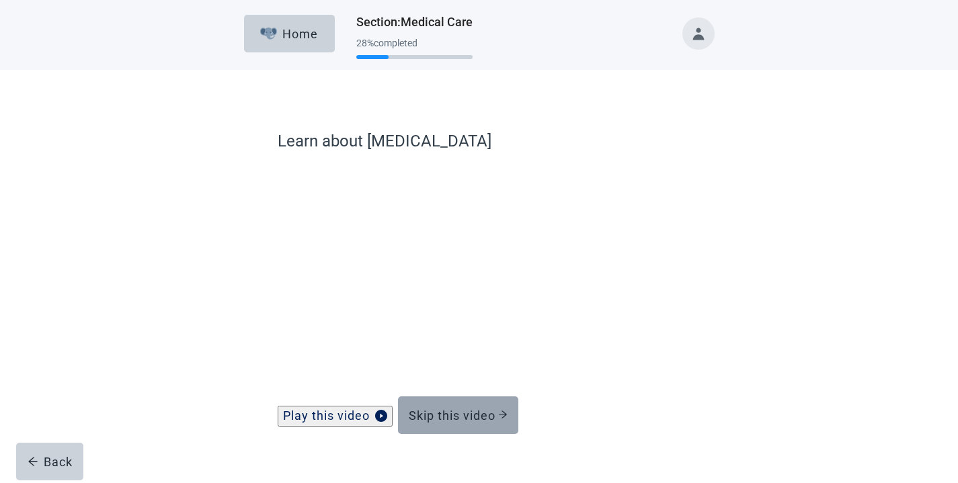
click at [470, 420] on div "Skip this video" at bounding box center [458, 415] width 99 height 13
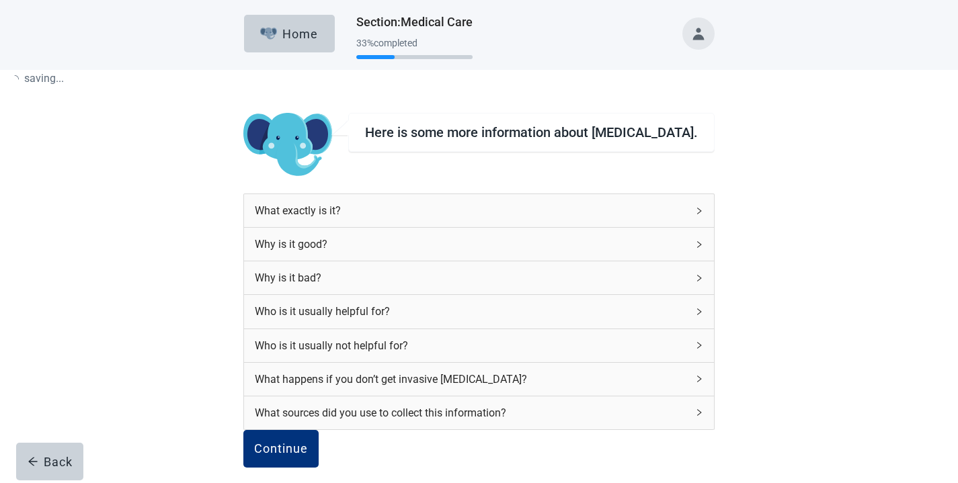
click at [467, 430] on div "What exactly is it? Why is it good? Why is it bad? Who is it usually helpful fo…" at bounding box center [478, 312] width 471 height 237
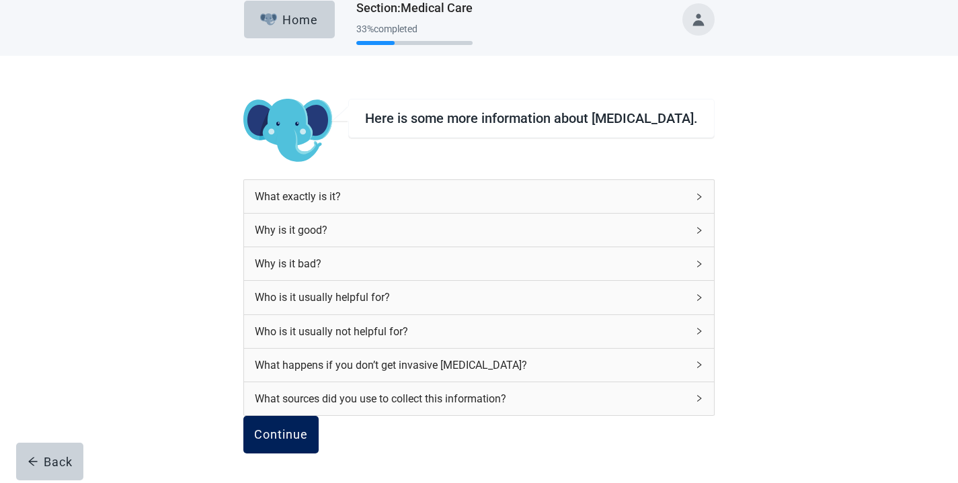
click at [319, 416] on button "Continue" at bounding box center [280, 435] width 75 height 38
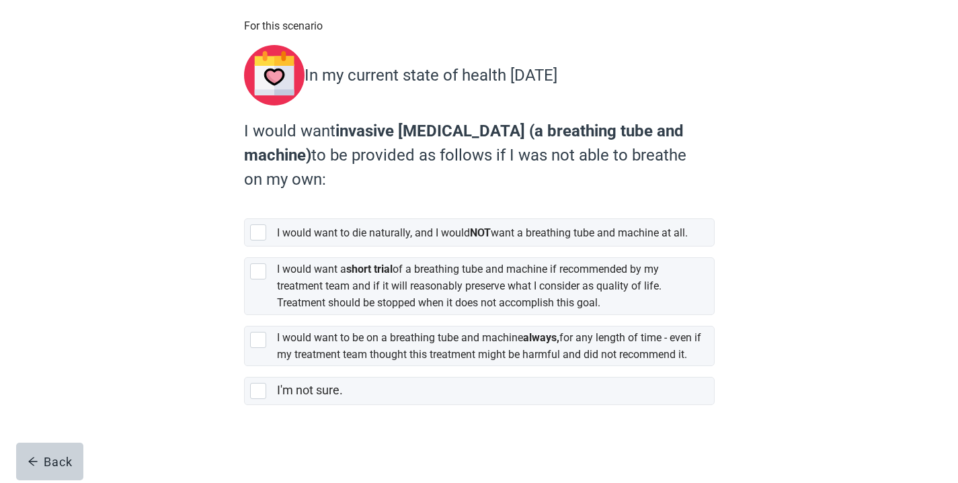
scroll to position [134, 0]
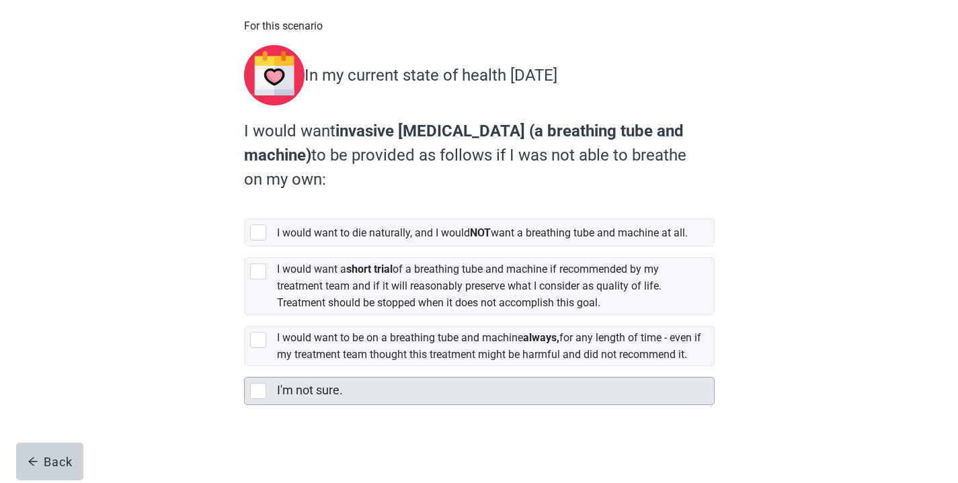
click at [263, 388] on div "I'm not sure., checkbox, not selected" at bounding box center [258, 391] width 16 height 16
click at [245, 367] on input "I'm not sure." at bounding box center [244, 366] width 1 height 1
checkbox input "true"
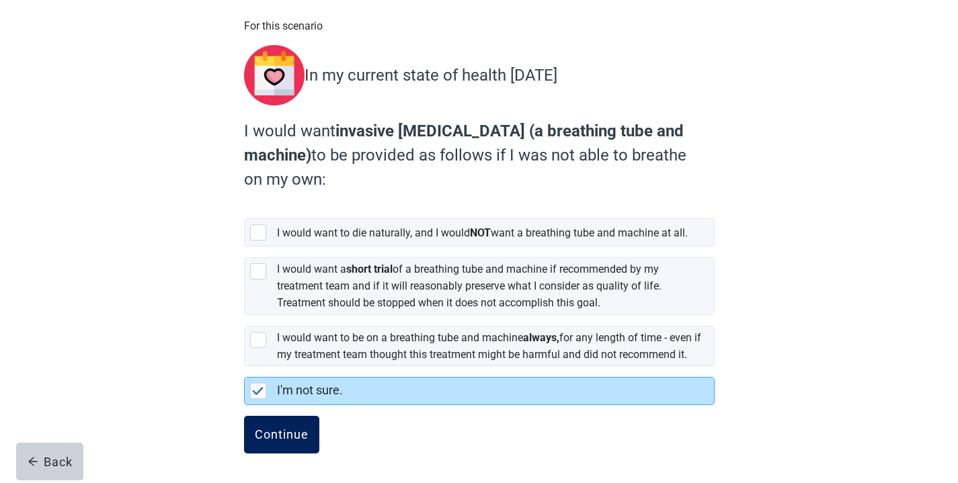
click at [300, 435] on div "Continue" at bounding box center [282, 434] width 54 height 13
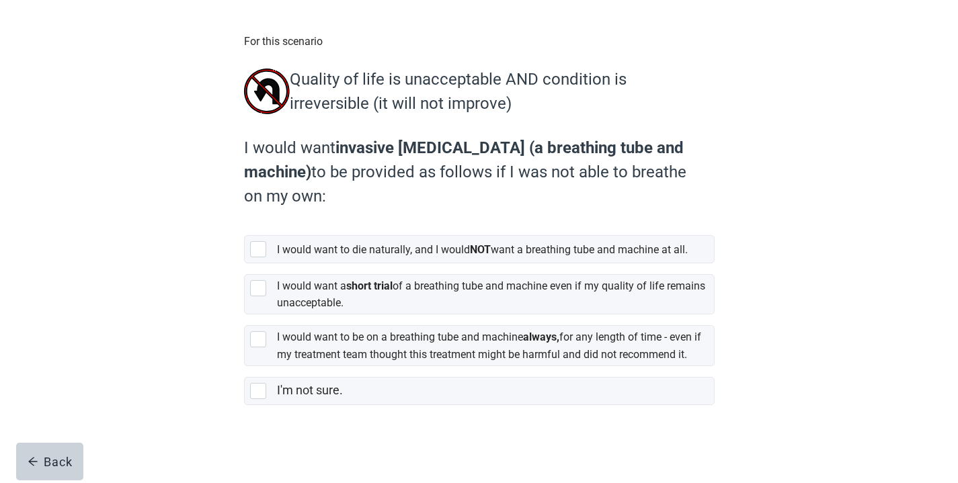
scroll to position [128, 0]
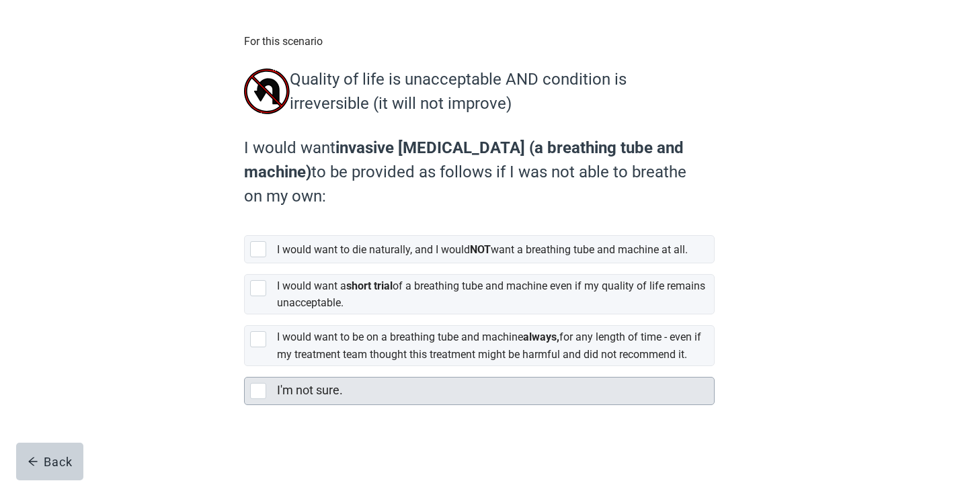
click at [262, 389] on div "I'm not sure., checkbox, not selected" at bounding box center [258, 391] width 16 height 16
click at [245, 367] on input "I'm not sure." at bounding box center [244, 366] width 1 height 1
checkbox input "true"
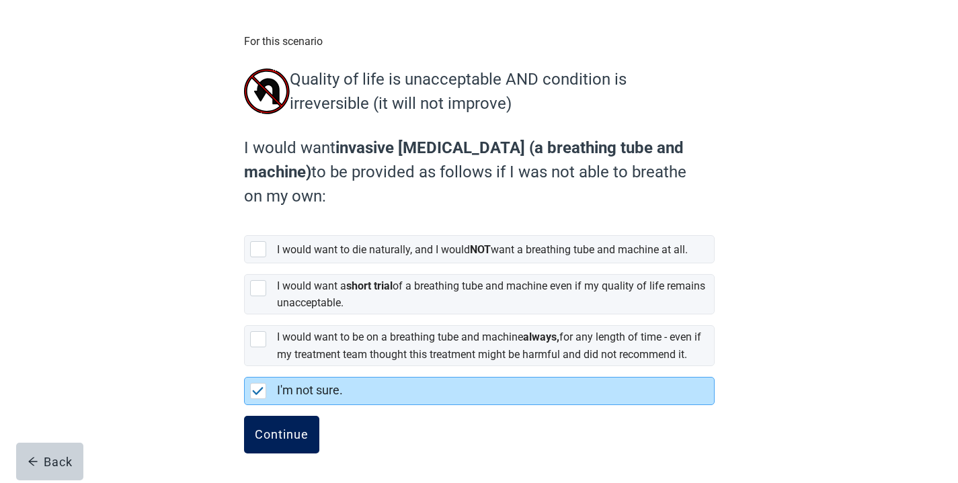
click at [281, 431] on div "Continue" at bounding box center [282, 434] width 54 height 13
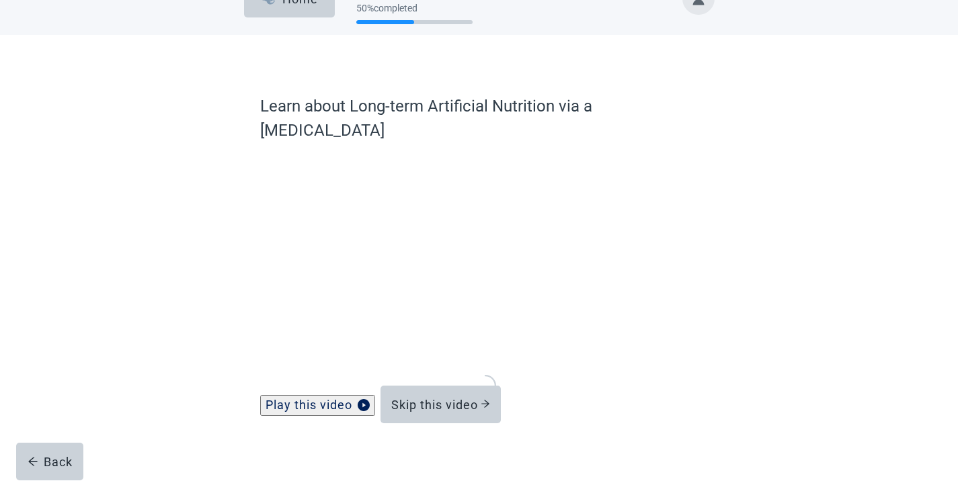
scroll to position [35, 0]
click at [427, 405] on button "Skip this video" at bounding box center [440, 405] width 120 height 38
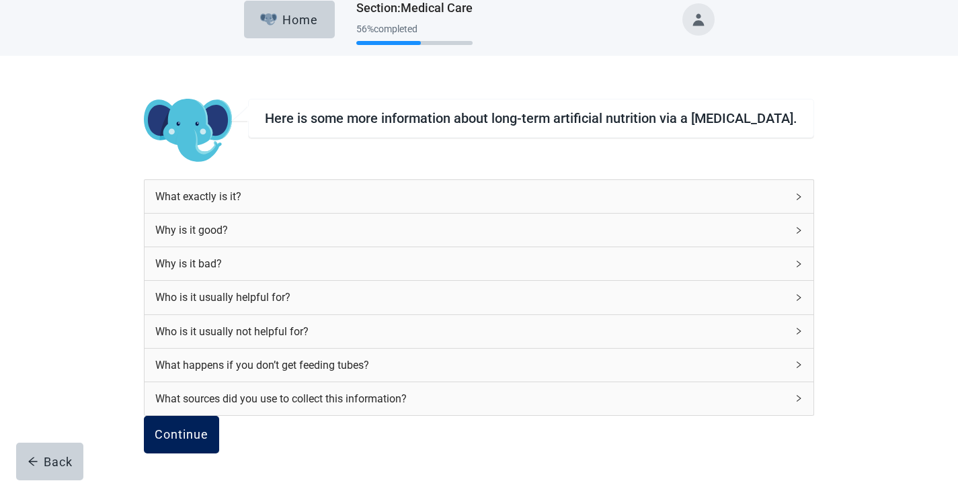
click at [208, 429] on div "Continue" at bounding box center [182, 434] width 54 height 13
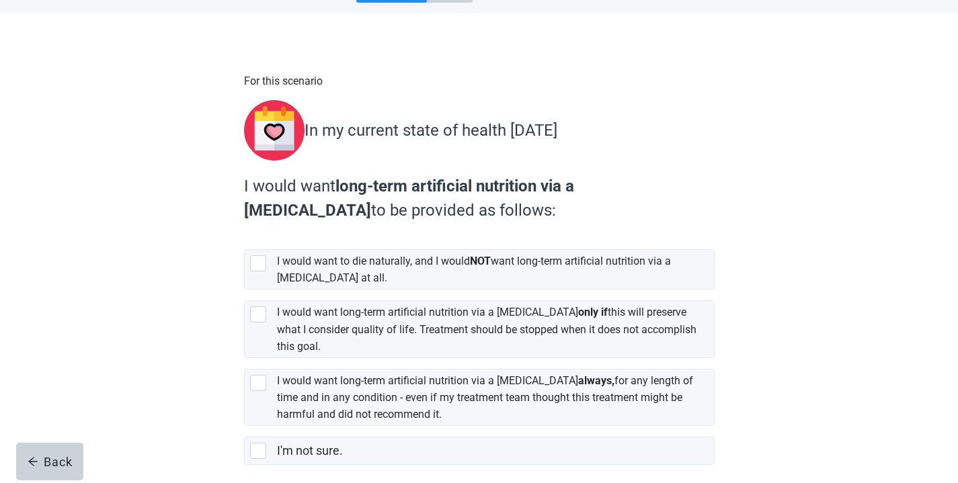
scroll to position [110, 0]
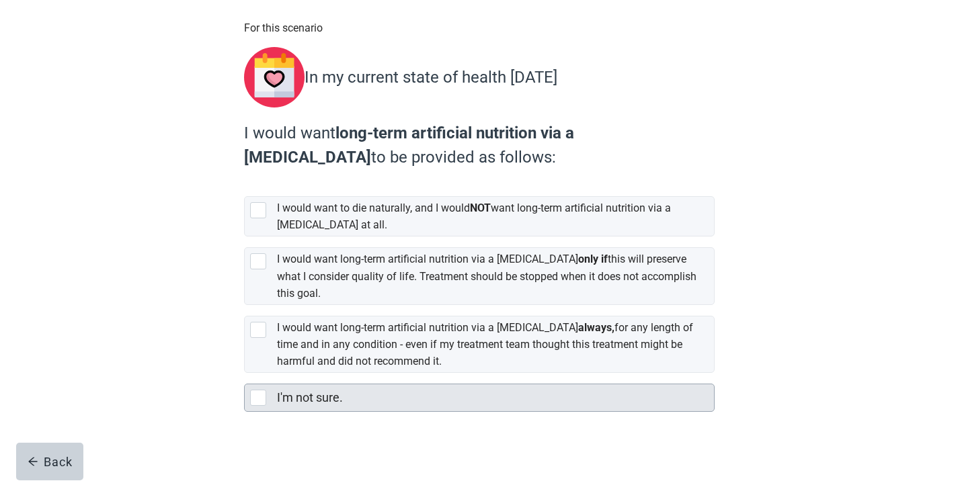
click at [256, 390] on div "I'm not sure., checkbox, not selected" at bounding box center [258, 398] width 16 height 16
click at [245, 374] on input "I'm not sure." at bounding box center [244, 373] width 1 height 1
checkbox input "true"
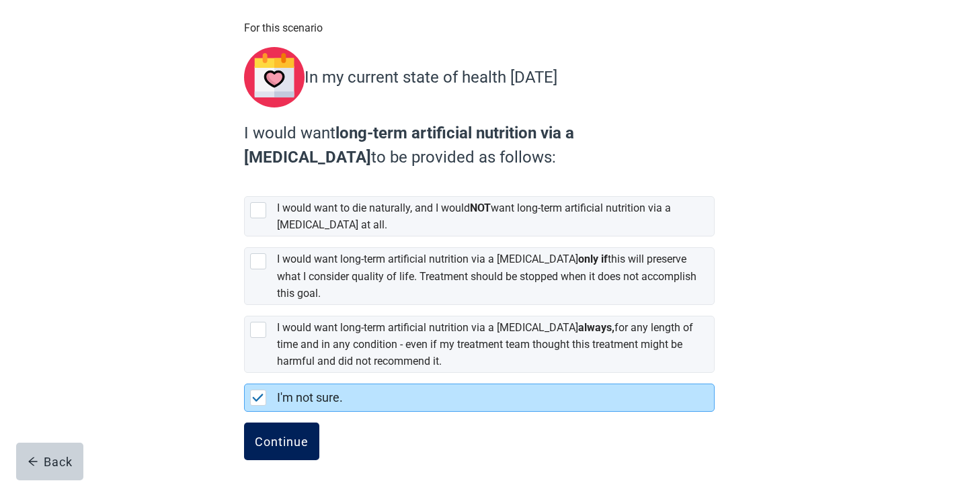
click at [296, 427] on button "Continue" at bounding box center [281, 442] width 75 height 38
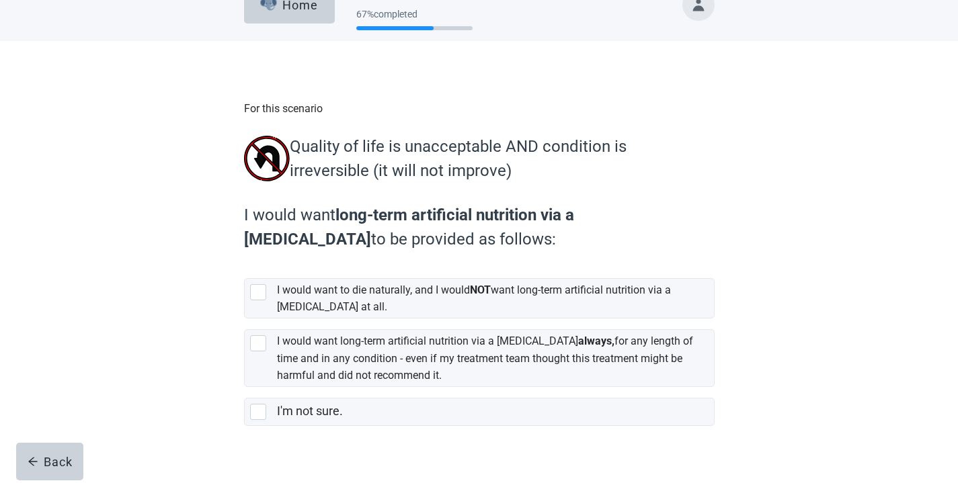
scroll to position [52, 0]
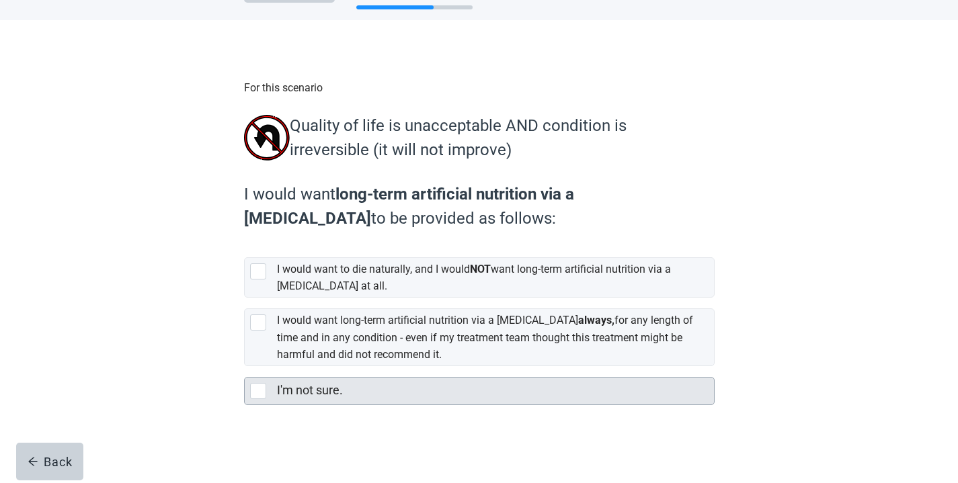
click at [261, 391] on div "I'm not sure., checkbox, not selected" at bounding box center [258, 391] width 16 height 16
click at [245, 367] on input "I'm not sure." at bounding box center [244, 366] width 1 height 1
checkbox input "true"
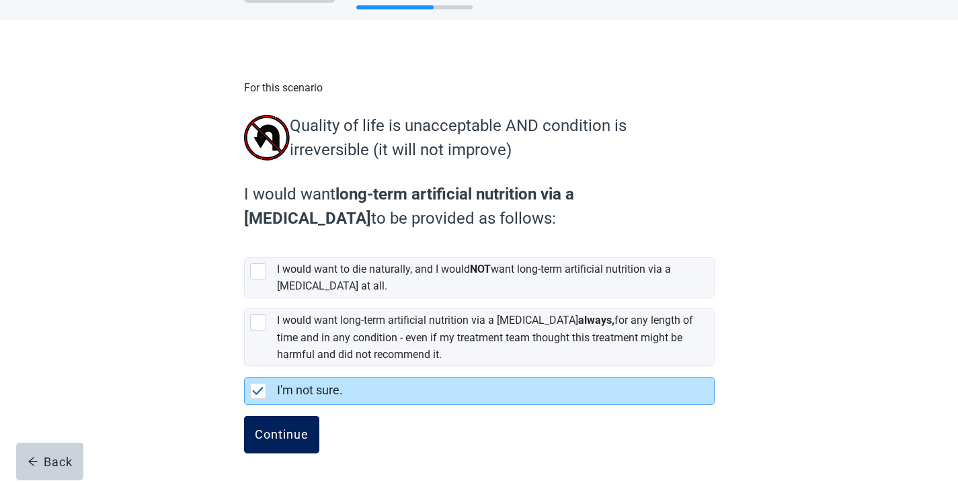
click at [294, 439] on div "Continue" at bounding box center [282, 434] width 54 height 13
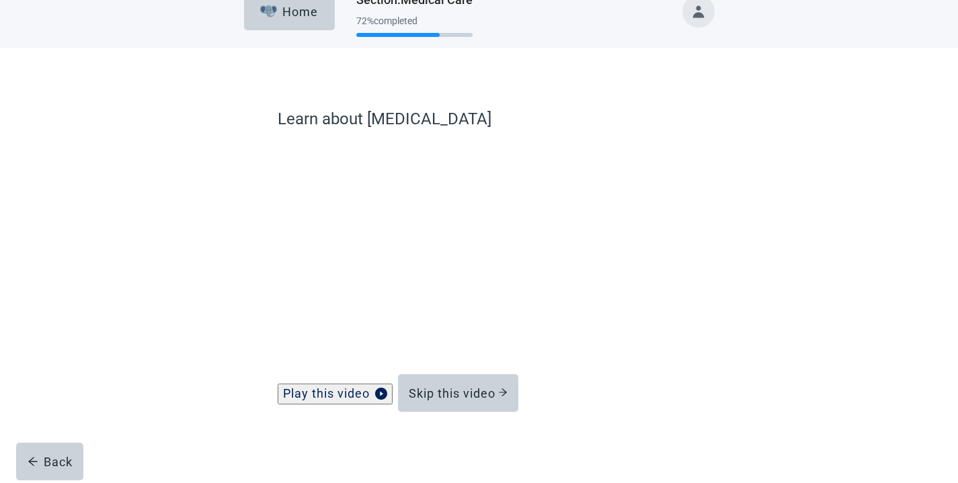
scroll to position [35, 0]
click at [433, 393] on div "Skip this video" at bounding box center [458, 393] width 99 height 13
click at [442, 392] on div "Skip this video" at bounding box center [458, 393] width 99 height 13
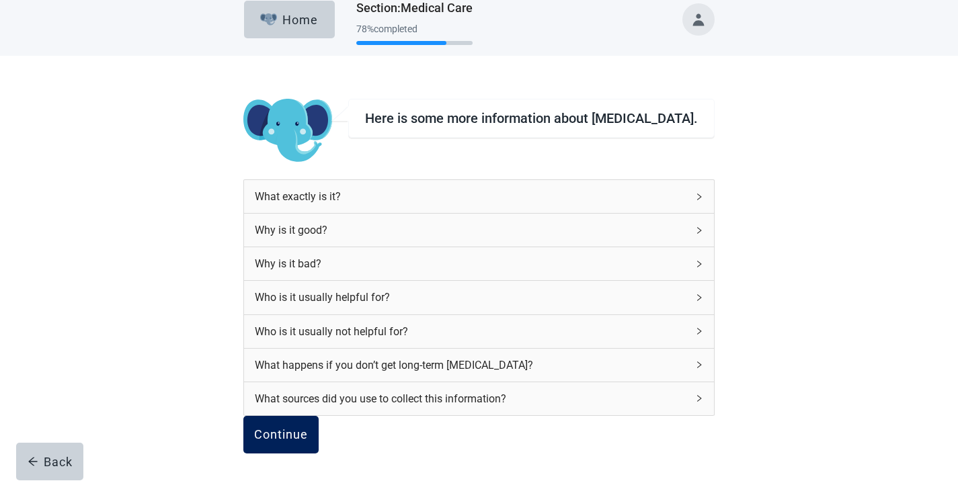
click at [308, 434] on div "Continue" at bounding box center [281, 434] width 54 height 13
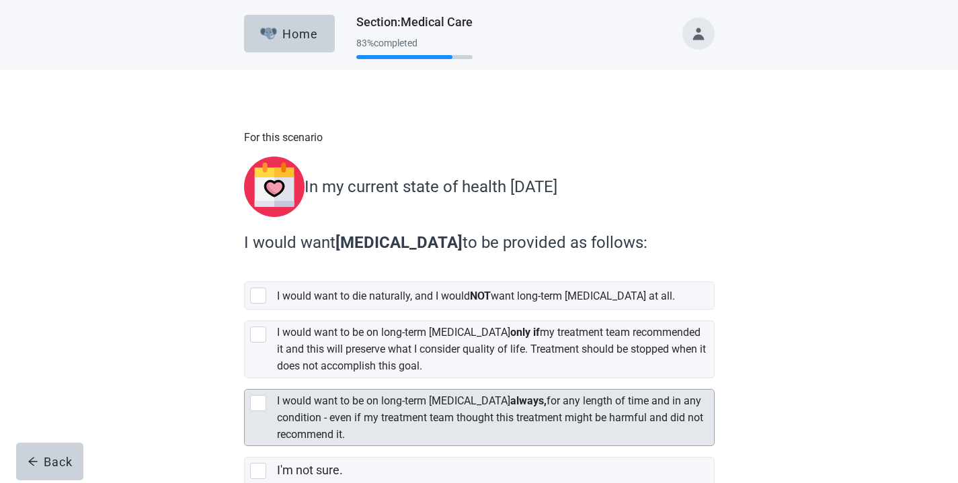
scroll to position [73, 0]
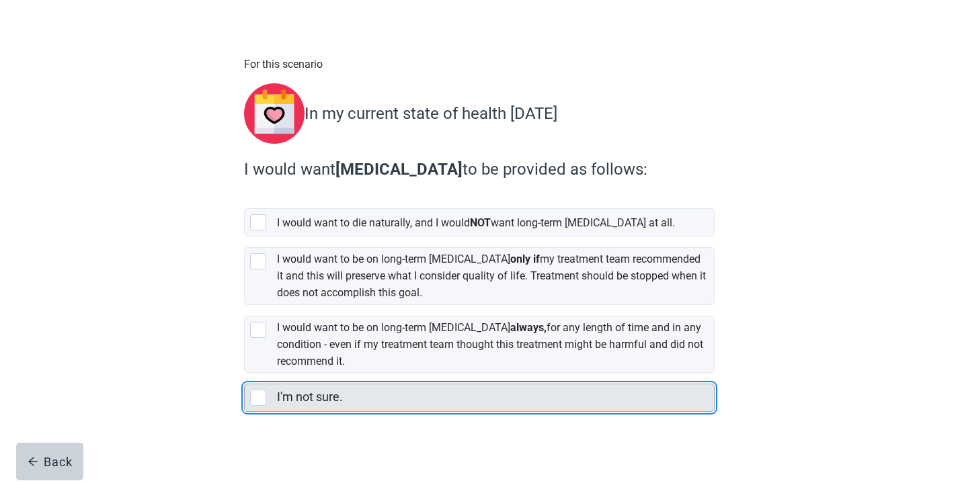
click at [259, 390] on div "I'm not sure., checkbox, not selected" at bounding box center [258, 398] width 16 height 16
click at [245, 374] on input "I'm not sure." at bounding box center [244, 373] width 1 height 1
checkbox input "true"
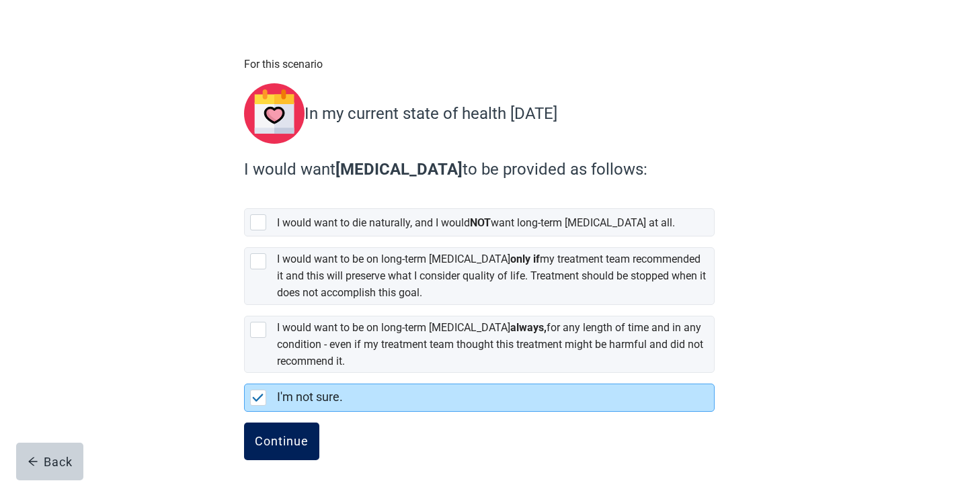
click at [282, 435] on div "Continue" at bounding box center [282, 441] width 54 height 13
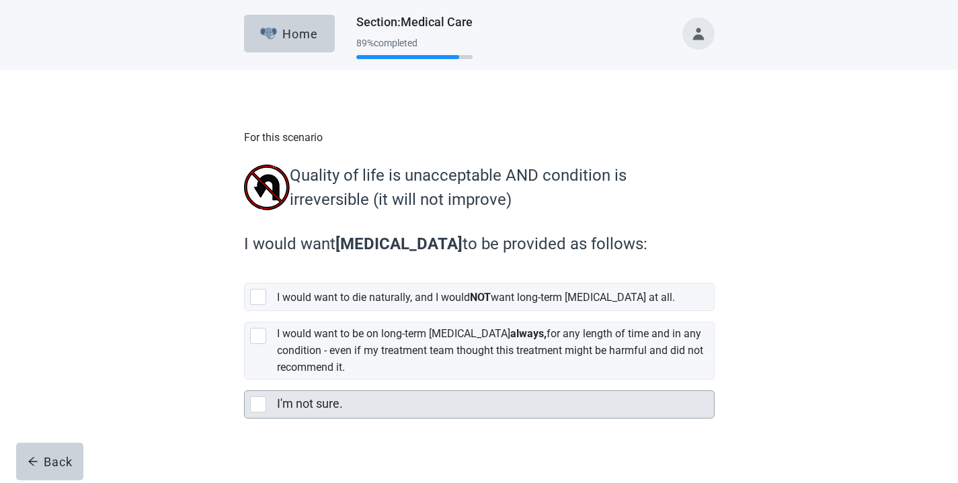
click at [259, 407] on div "I'm not sure., checkbox, not selected" at bounding box center [258, 405] width 16 height 16
click at [245, 380] on input "I'm not sure." at bounding box center [244, 380] width 1 height 1
checkbox input "true"
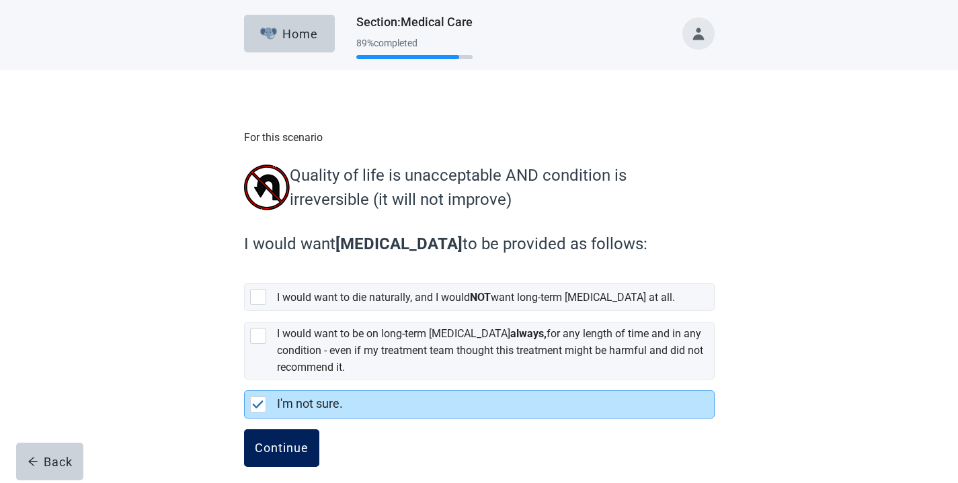
click at [272, 435] on button "Continue" at bounding box center [281, 449] width 75 height 38
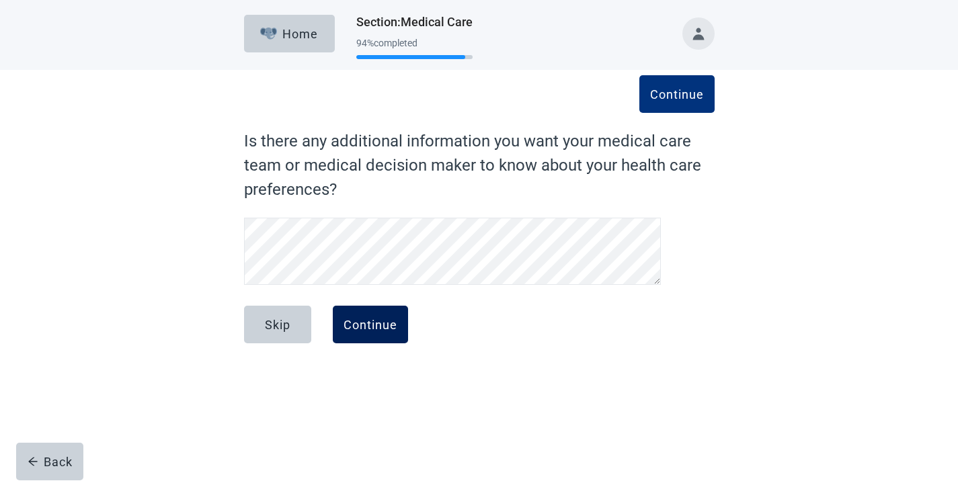
click at [368, 326] on div "Continue" at bounding box center [371, 324] width 54 height 13
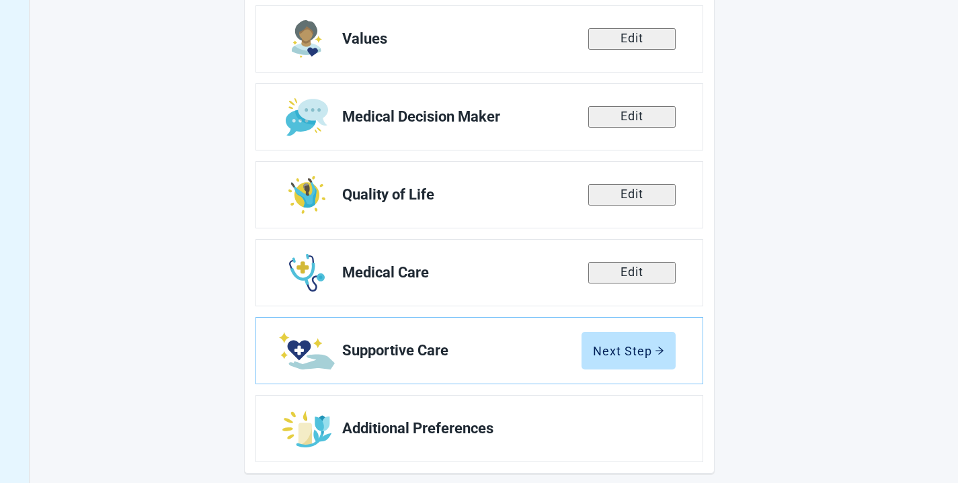
scroll to position [231, 0]
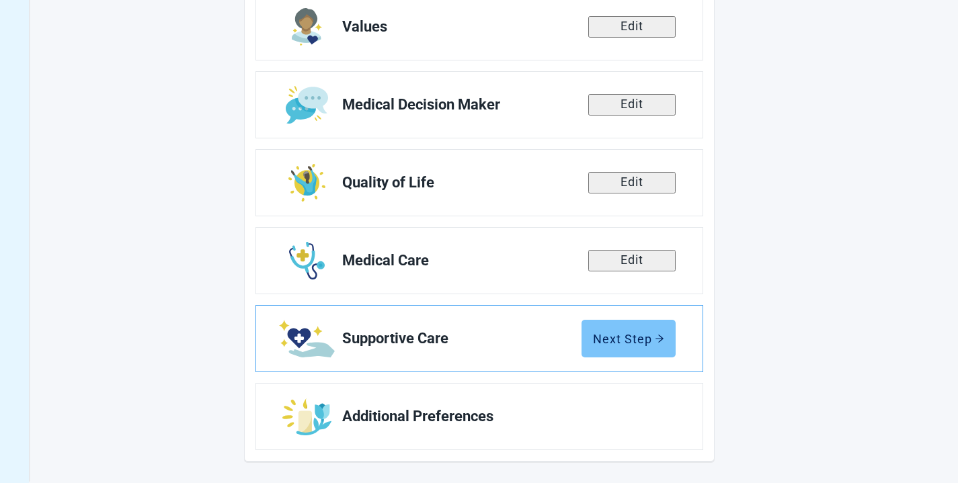
click at [617, 344] on div "Next Step" at bounding box center [628, 338] width 71 height 13
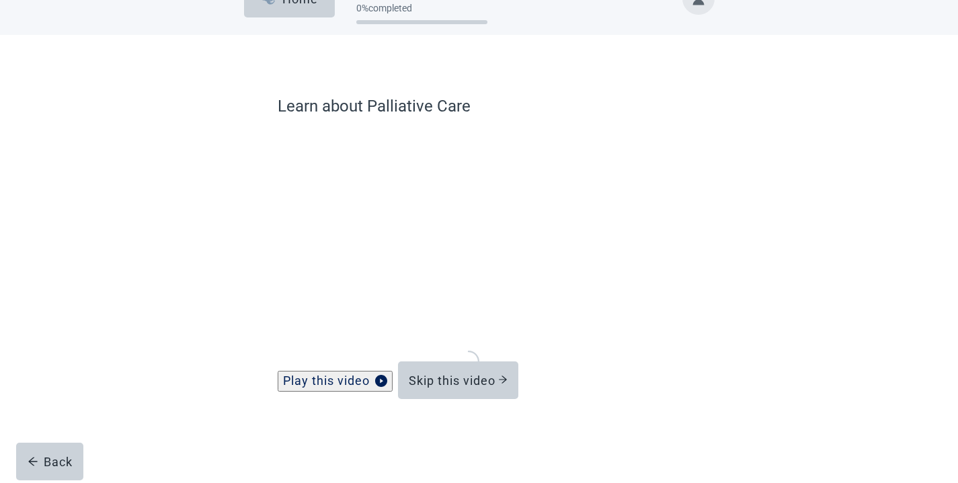
scroll to position [35, 0]
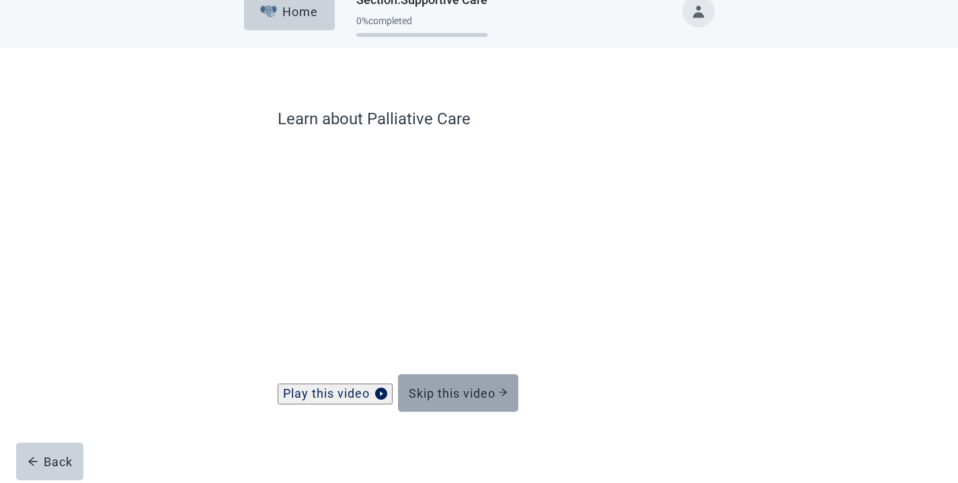
click at [458, 389] on div "Skip this video" at bounding box center [458, 393] width 99 height 13
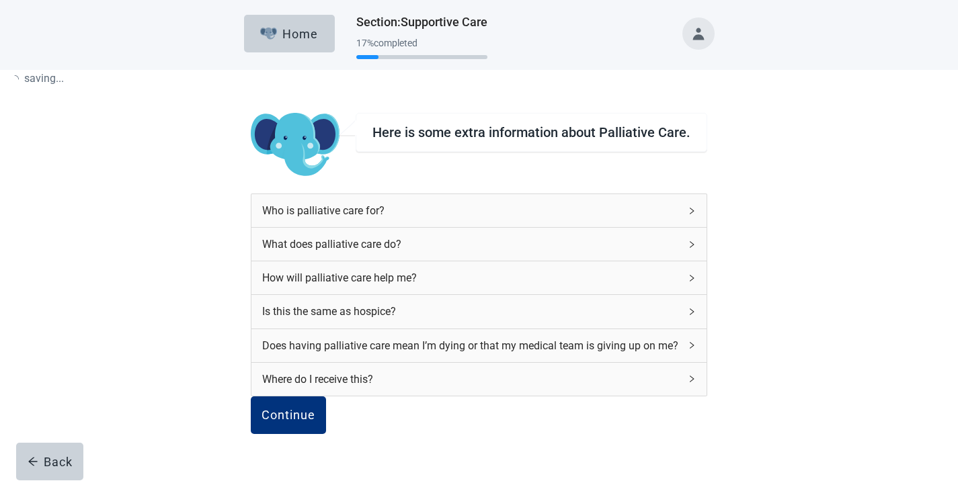
click at [458, 389] on div "Who is [MEDICAL_DATA] for? What does [MEDICAL_DATA] do? How will [MEDICAL_DATA]…" at bounding box center [479, 295] width 456 height 203
click at [326, 411] on button "Continue" at bounding box center [288, 416] width 75 height 38
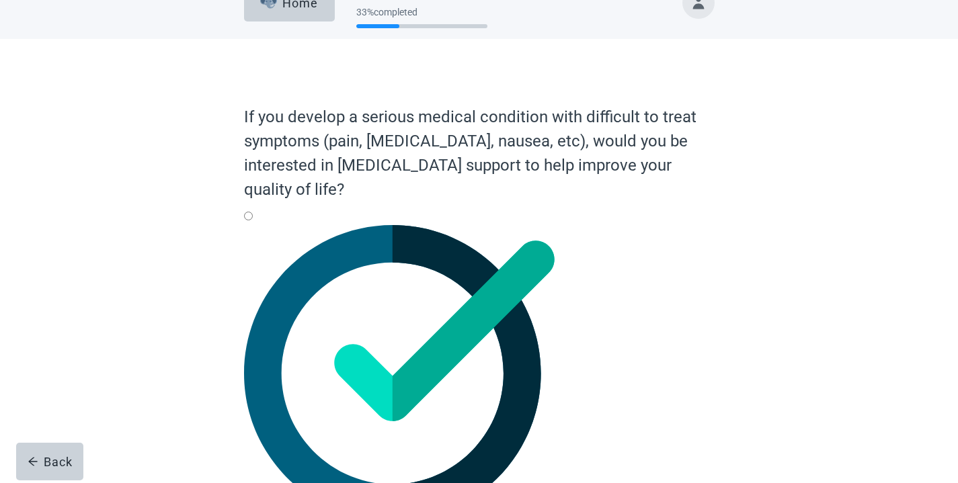
scroll to position [52, 0]
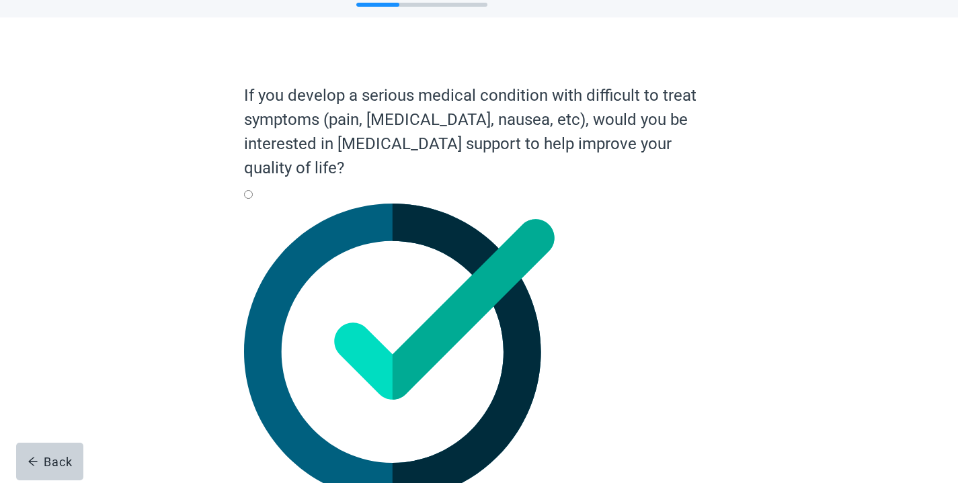
radio input "true"
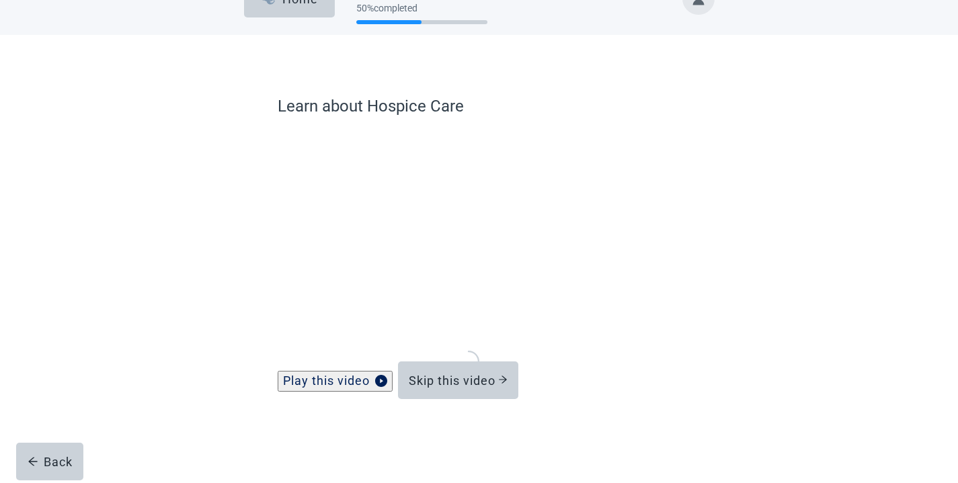
scroll to position [35, 0]
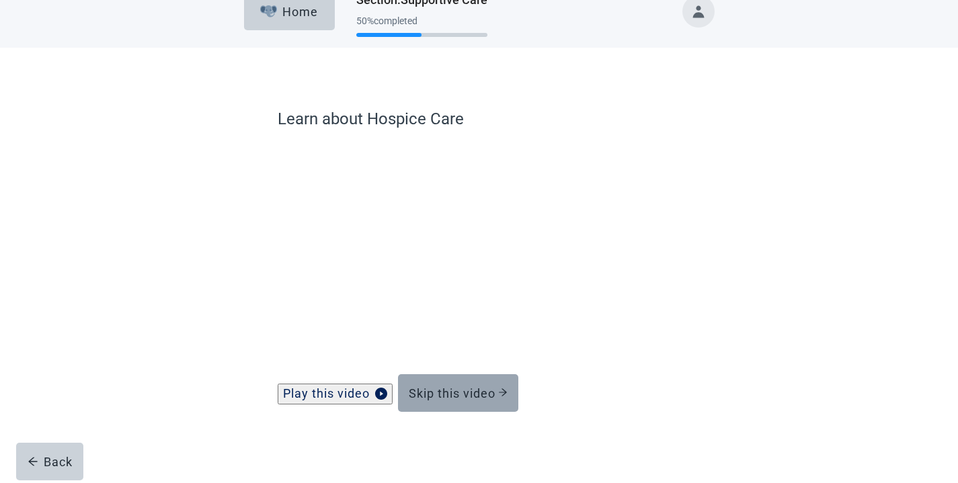
click at [463, 396] on div "Skip this video" at bounding box center [458, 393] width 99 height 13
click at [464, 393] on div "Skip this video" at bounding box center [458, 393] width 99 height 13
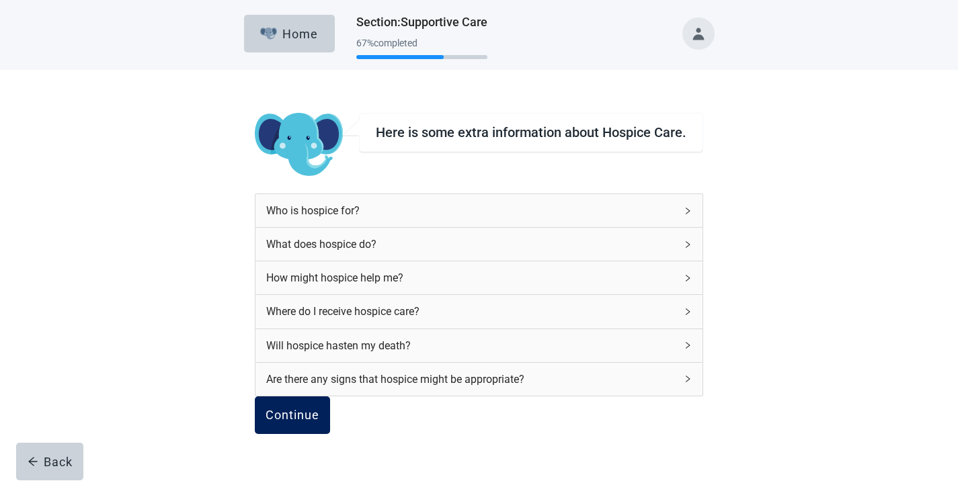
click at [330, 399] on button "Continue" at bounding box center [292, 416] width 75 height 38
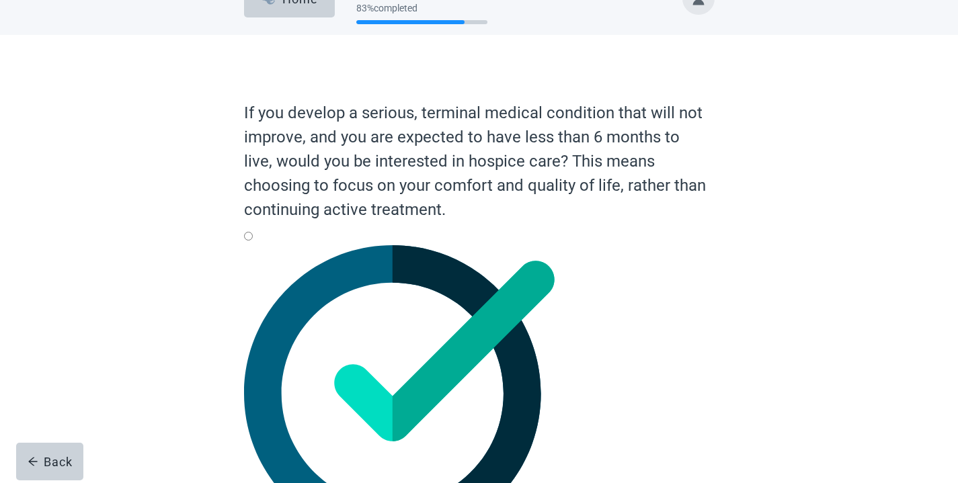
scroll to position [36, 0]
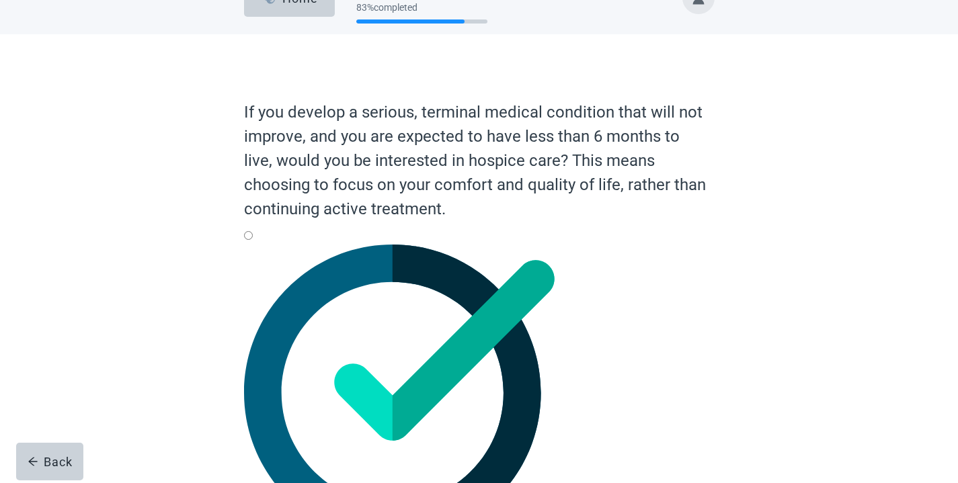
radio input "true"
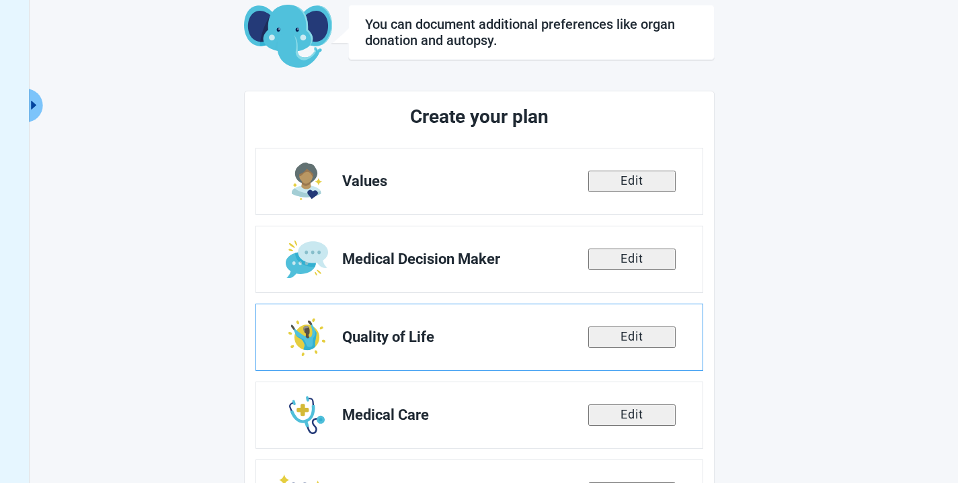
scroll to position [231, 0]
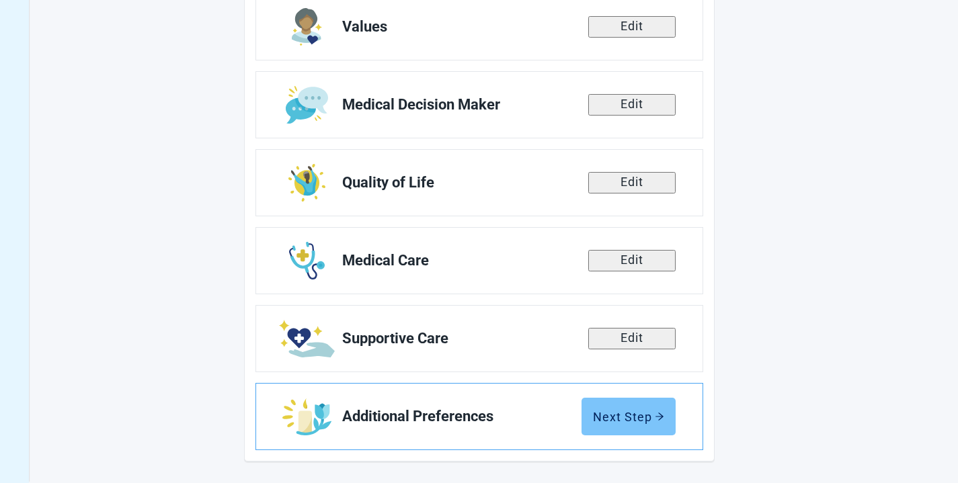
click at [627, 410] on div "Next Step" at bounding box center [628, 416] width 71 height 13
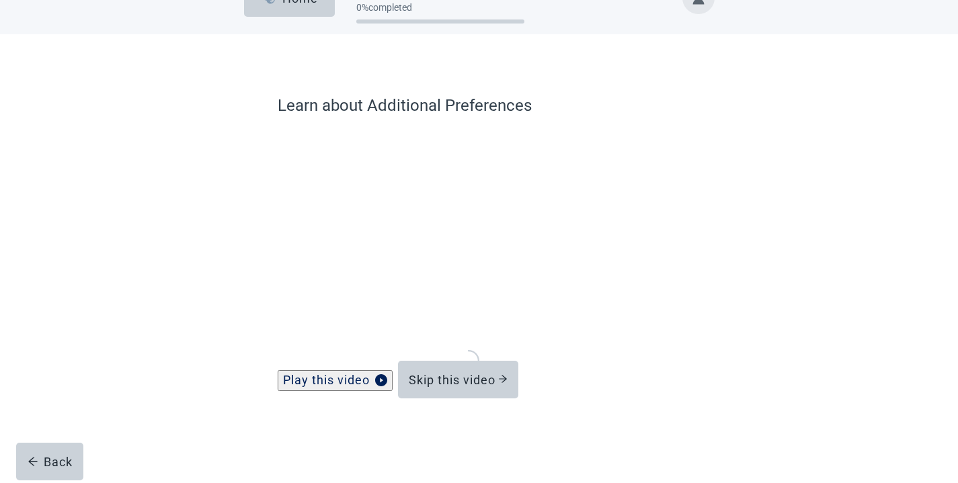
scroll to position [35, 0]
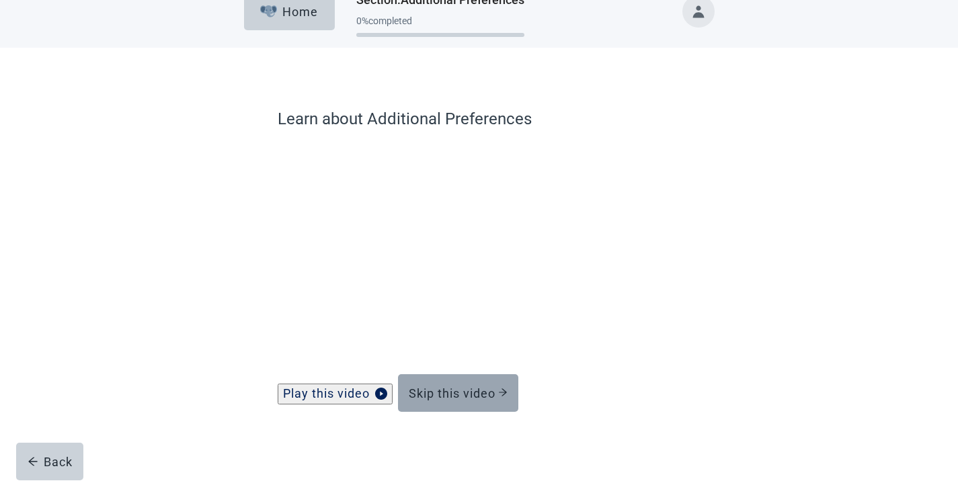
click at [493, 387] on div "Skip this video" at bounding box center [458, 393] width 99 height 13
click at [481, 391] on div "Skip this video" at bounding box center [458, 393] width 99 height 13
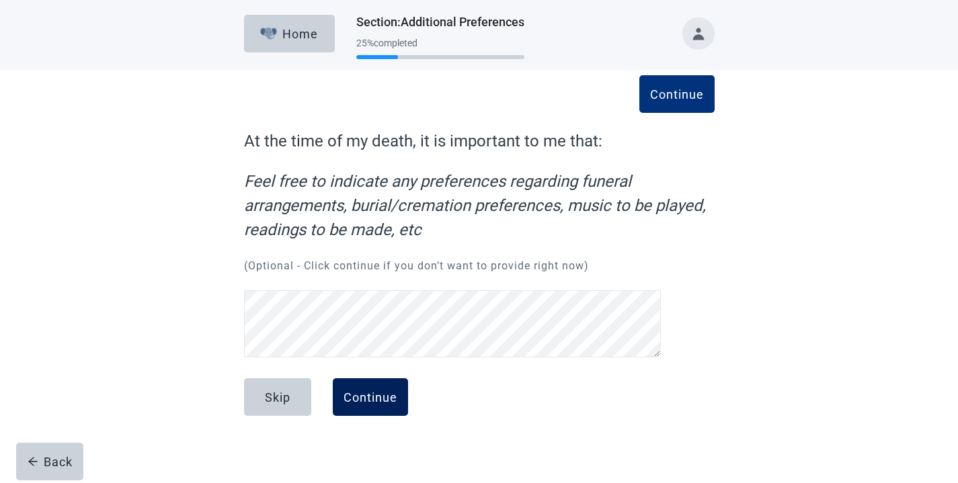
click at [387, 391] on div "Continue" at bounding box center [371, 397] width 54 height 13
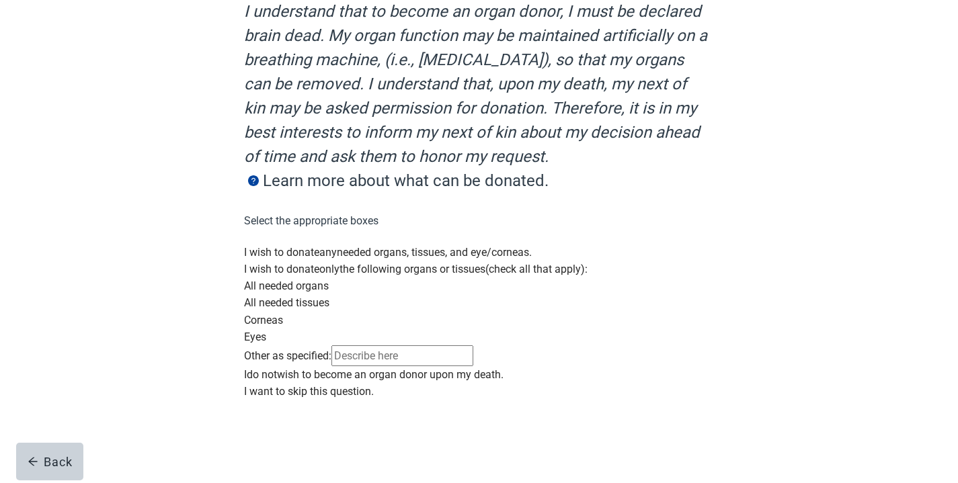
scroll to position [346, 0]
click at [264, 383] on div "Main content" at bounding box center [479, 383] width 471 height 0
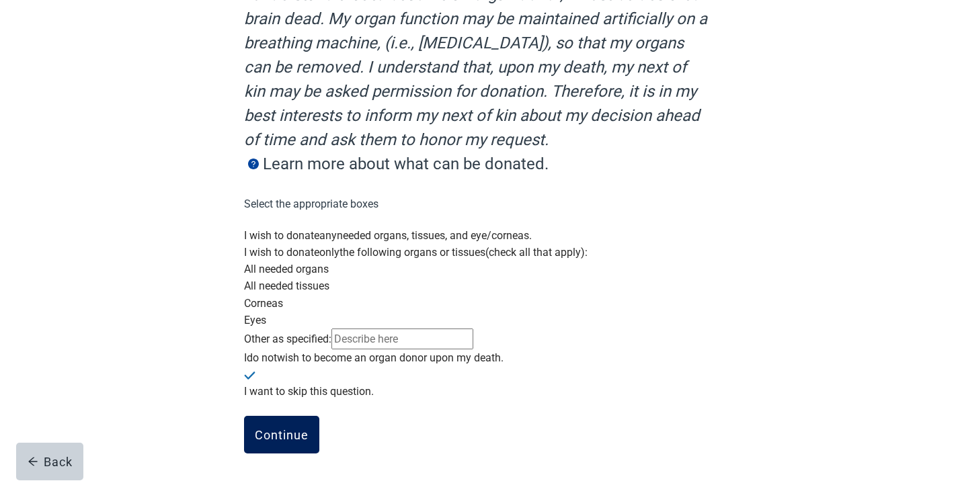
click at [282, 426] on button "Continue" at bounding box center [281, 435] width 75 height 38
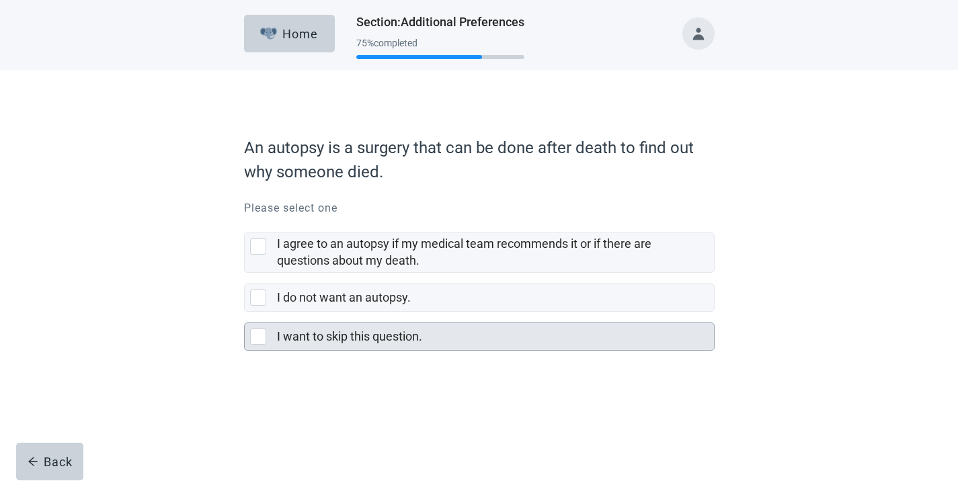
click at [259, 339] on div "I want to skip this question., checkbox, not selected" at bounding box center [258, 337] width 16 height 16
click at [245, 313] on input "I want to skip this question." at bounding box center [244, 312] width 1 height 1
checkbox input "true"
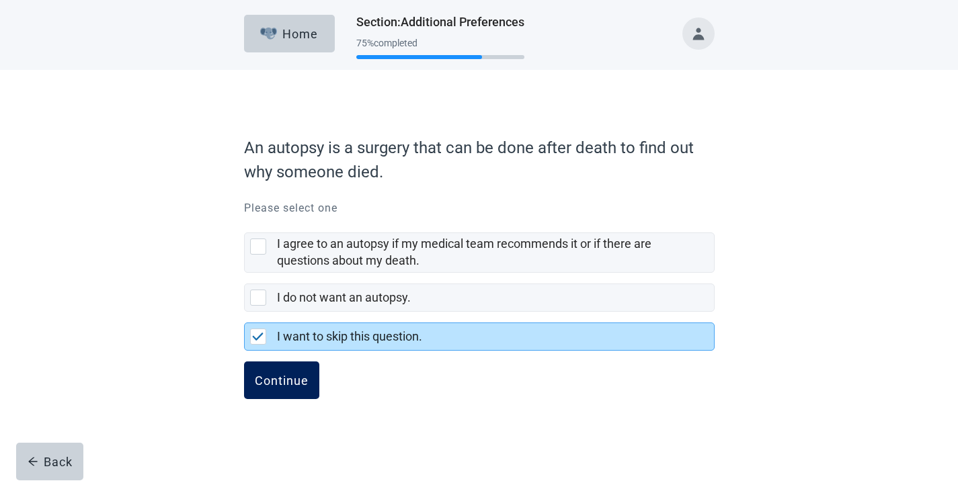
click at [272, 380] on div "Continue" at bounding box center [282, 380] width 54 height 13
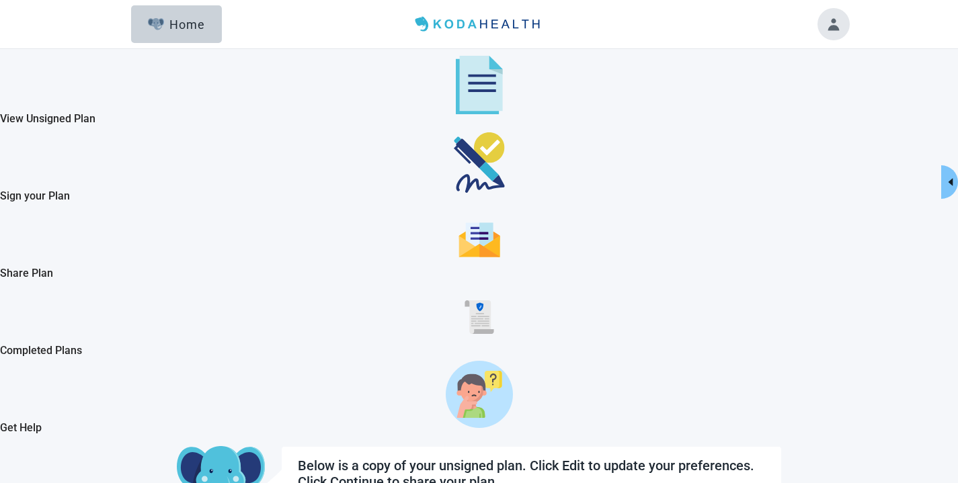
scroll to position [437, 0]
checkbox input "true"
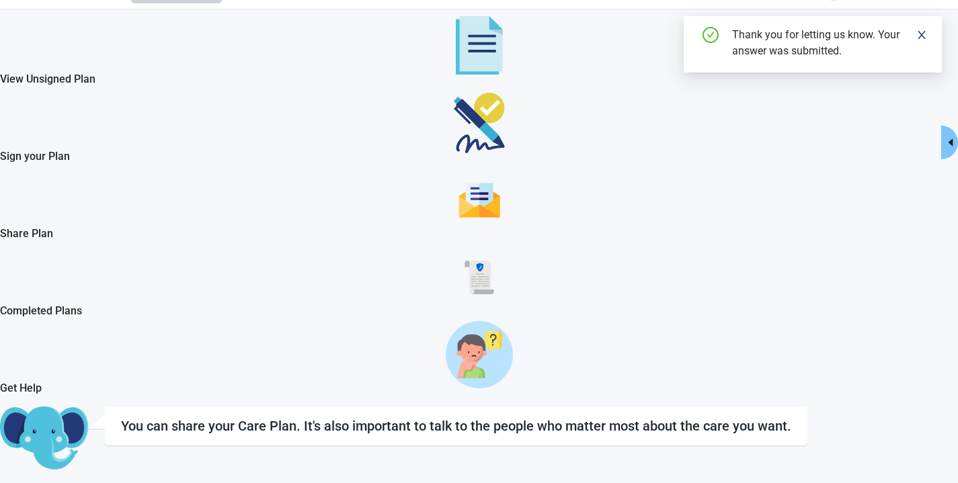
scroll to position [82, 0]
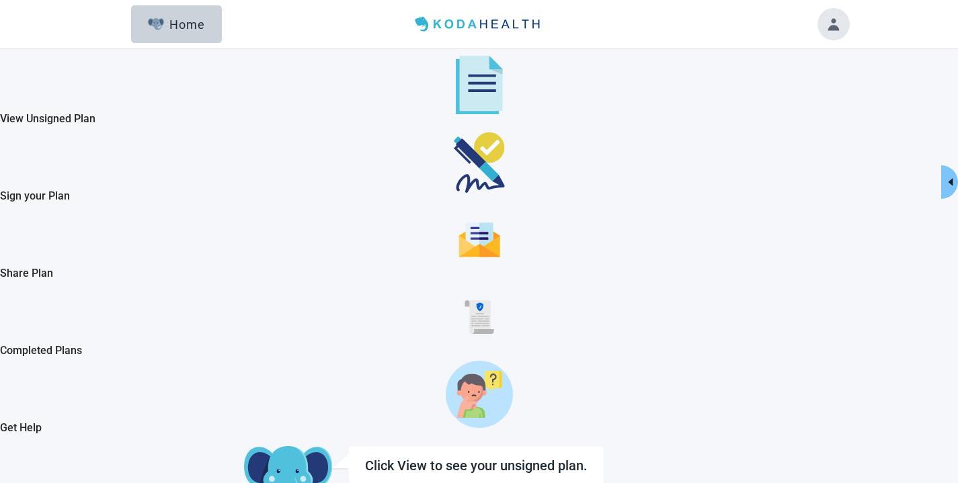
click at [837, 27] on button "Toggle account menu" at bounding box center [833, 24] width 32 height 32
click at [804, 161] on span "Logout" at bounding box center [798, 154] width 34 height 13
